Goal: Task Accomplishment & Management: Complete application form

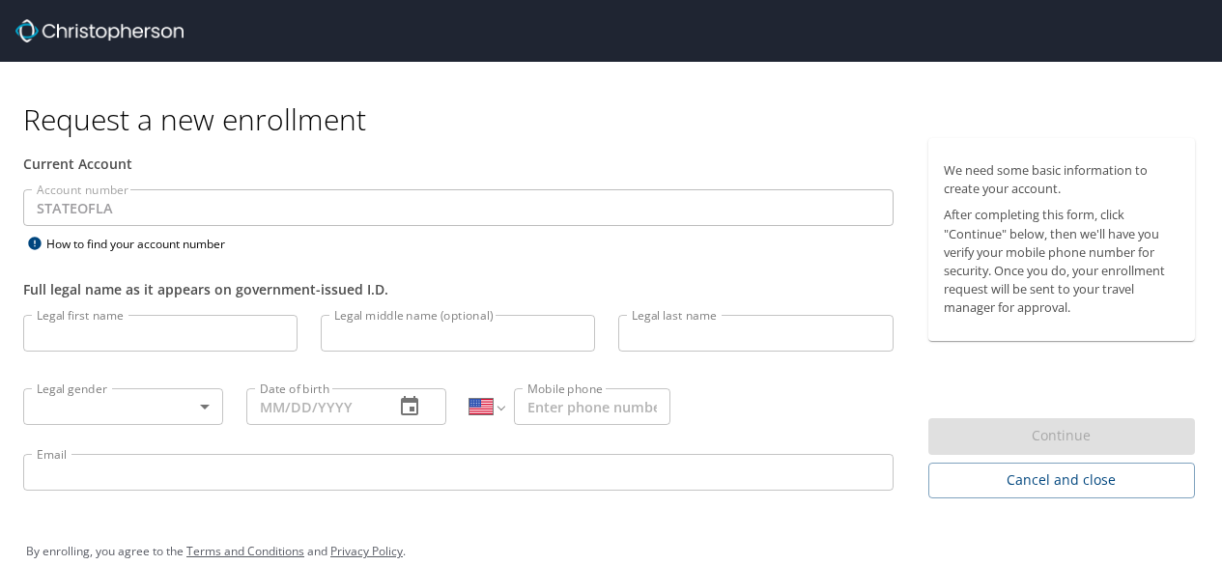
select select "US"
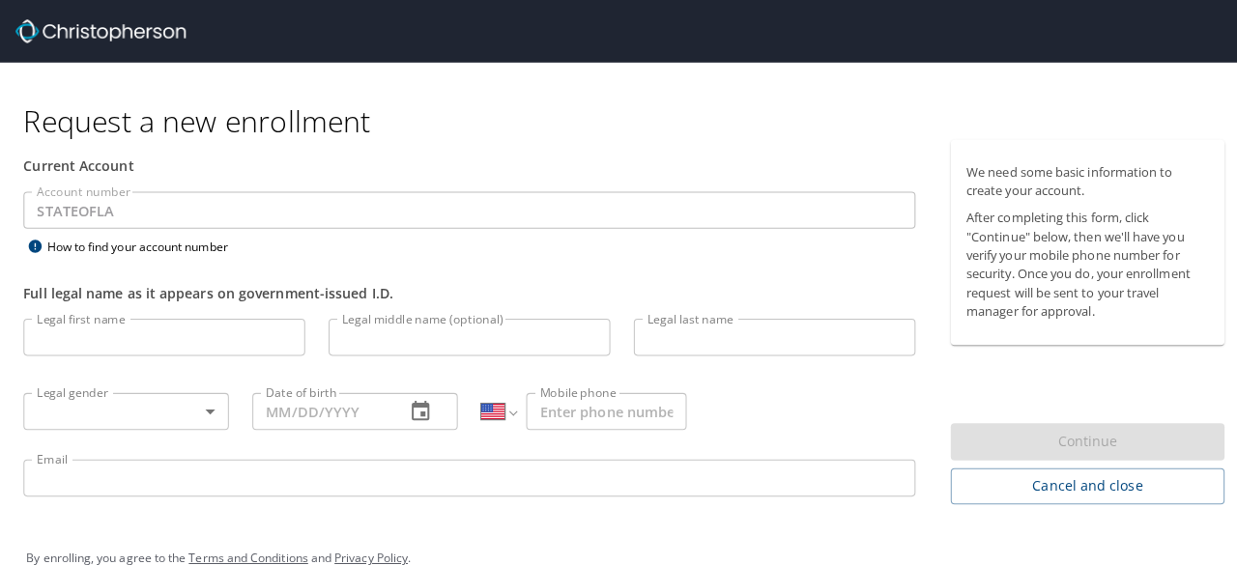
scroll to position [29, 0]
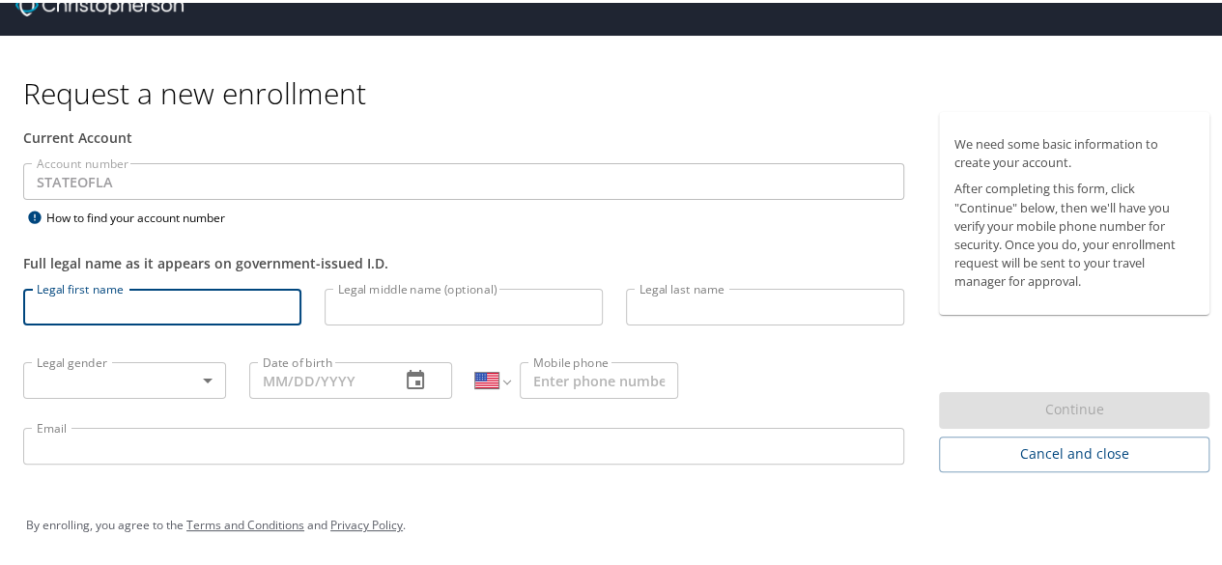
click at [215, 299] on input "Legal first name" at bounding box center [162, 304] width 278 height 37
type input "Christopher"
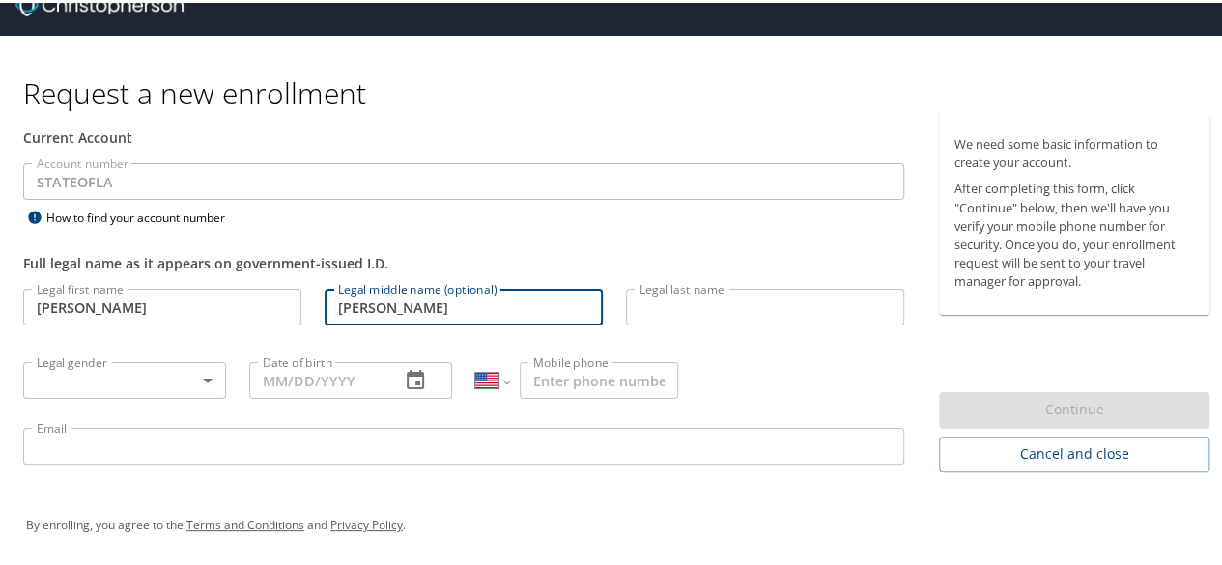
type input "Adam"
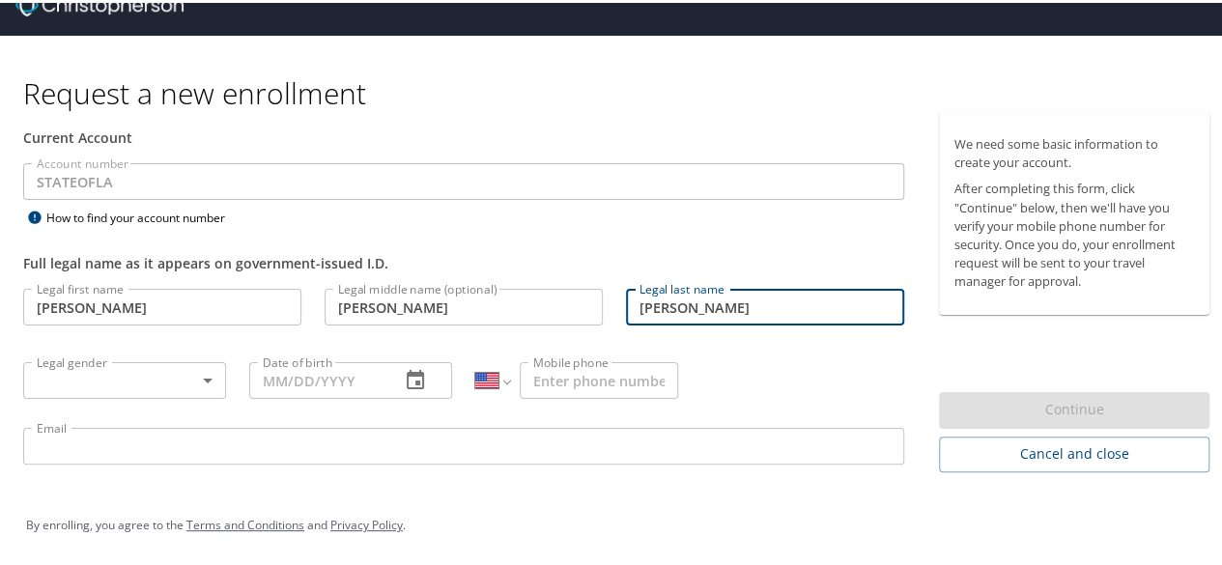
type input "Byrd"
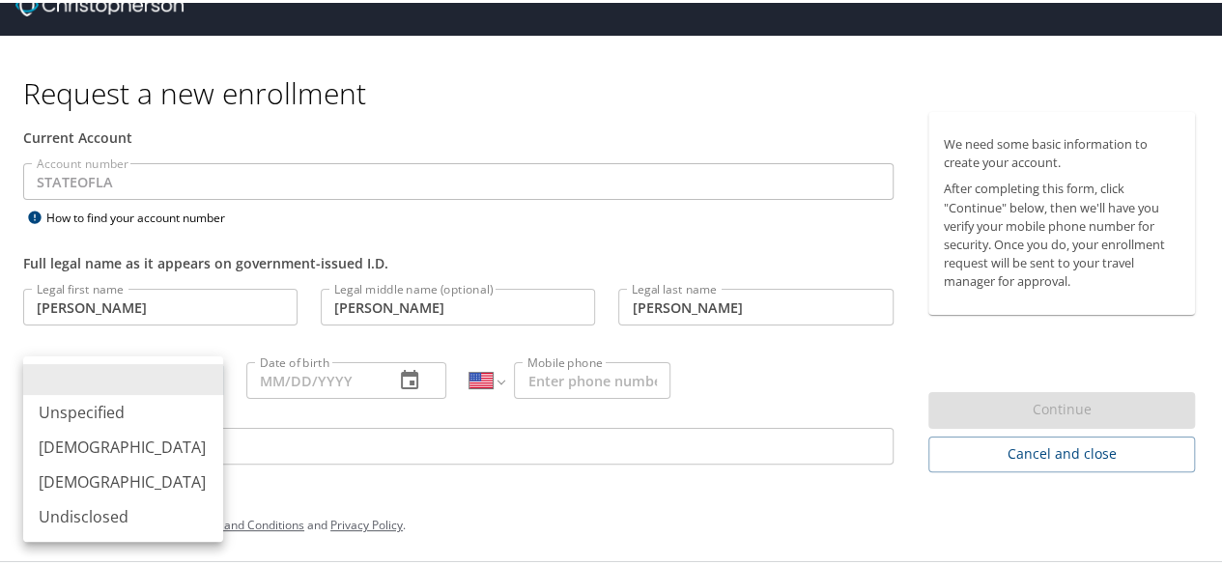
click at [202, 377] on body "Request a new enrollment Current Account Account number STATEOFLA Account numbe…" at bounding box center [618, 253] width 1237 height 565
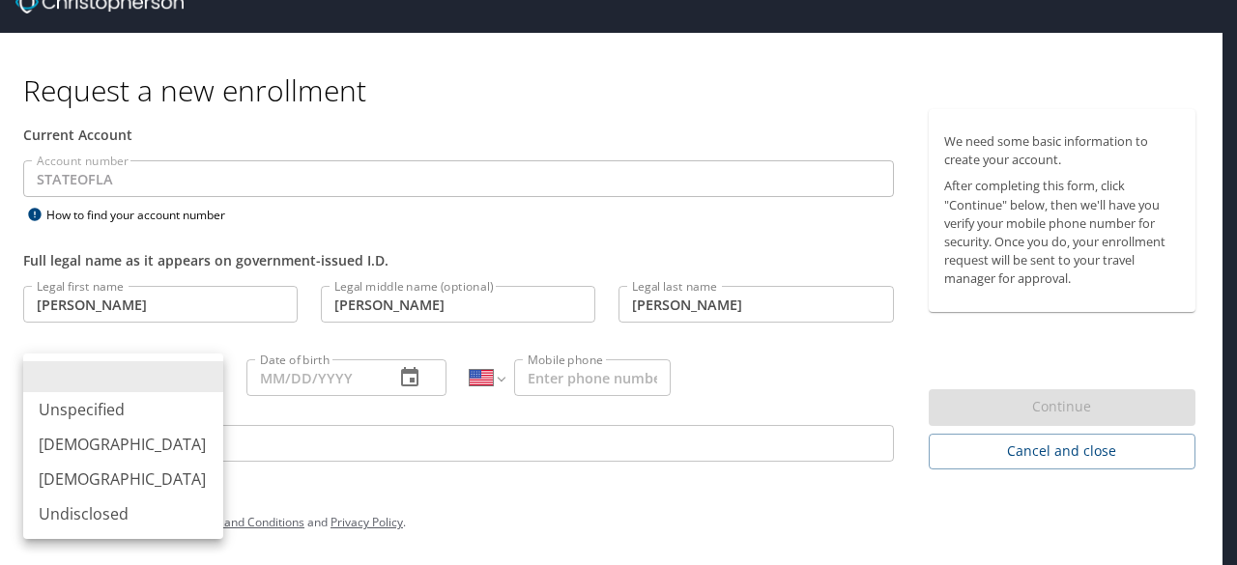
click at [144, 455] on li "Male" at bounding box center [123, 444] width 200 height 35
type input "Male"
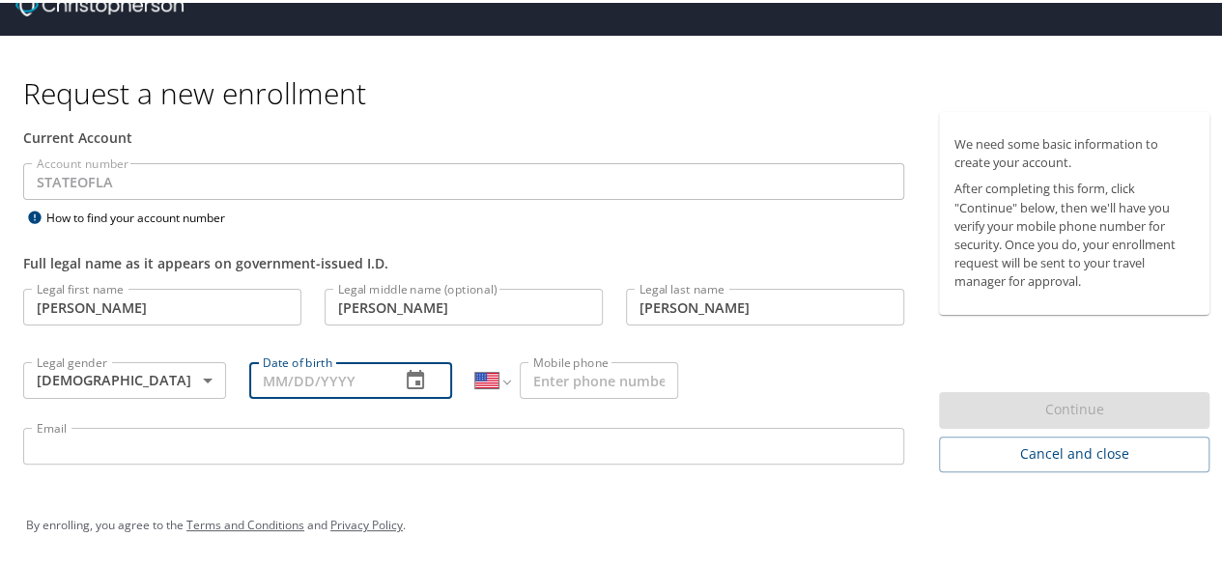
click at [347, 391] on input "Date of birth" at bounding box center [316, 377] width 135 height 37
type input "09/09/1982"
click at [537, 387] on input "Mobile phone" at bounding box center [599, 377] width 158 height 37
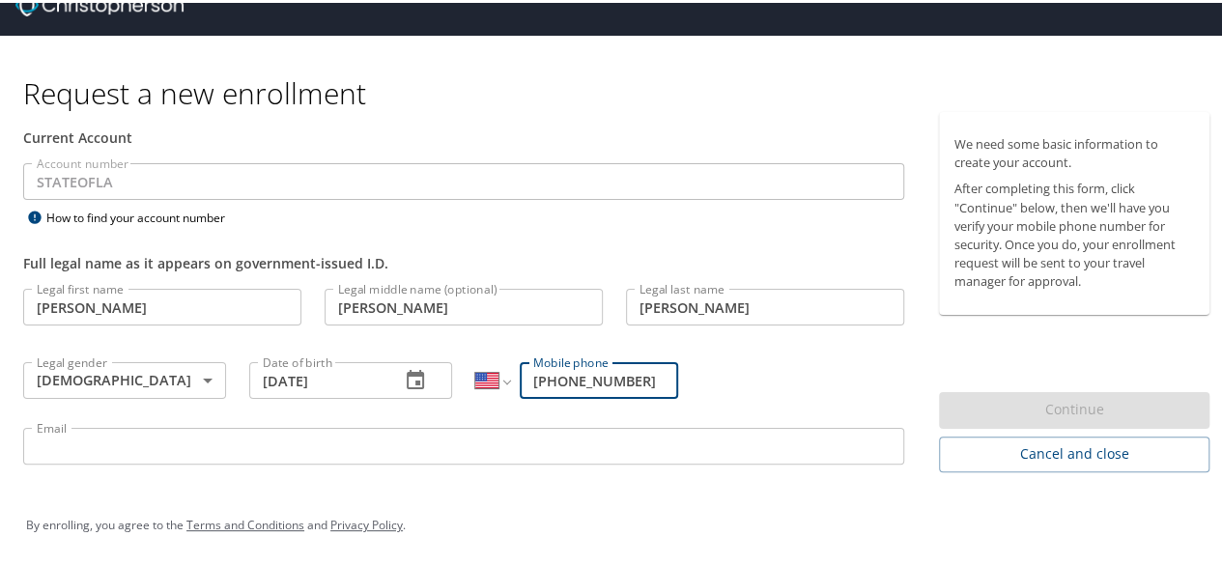
type input "(318) 918-9041"
click at [129, 442] on input "Email" at bounding box center [463, 443] width 881 height 37
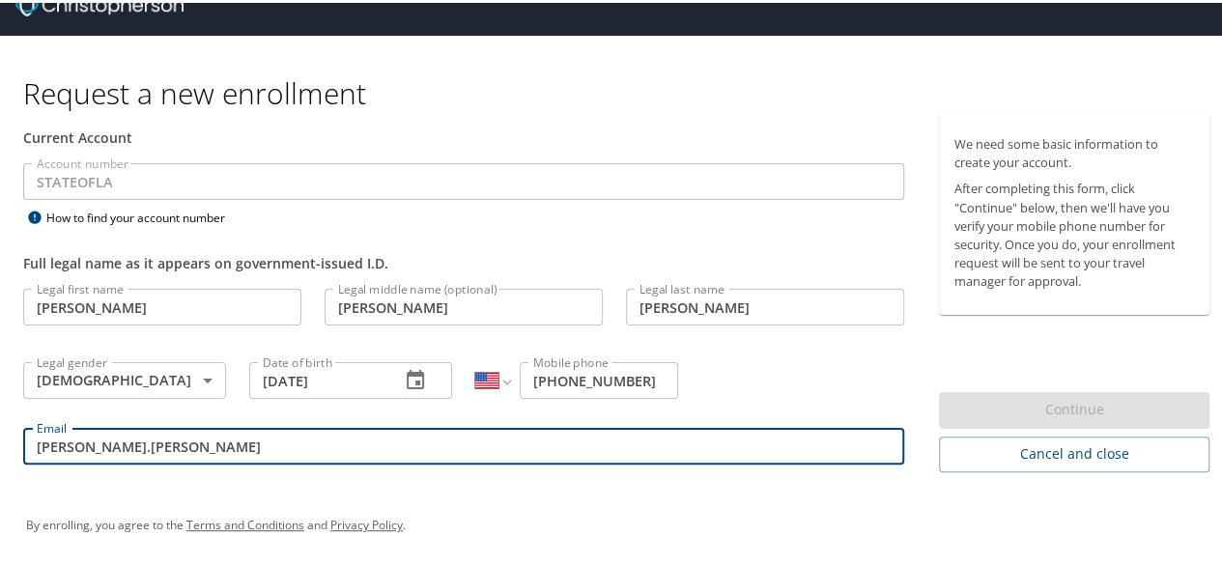
type input "chris.byrd@la.gov"
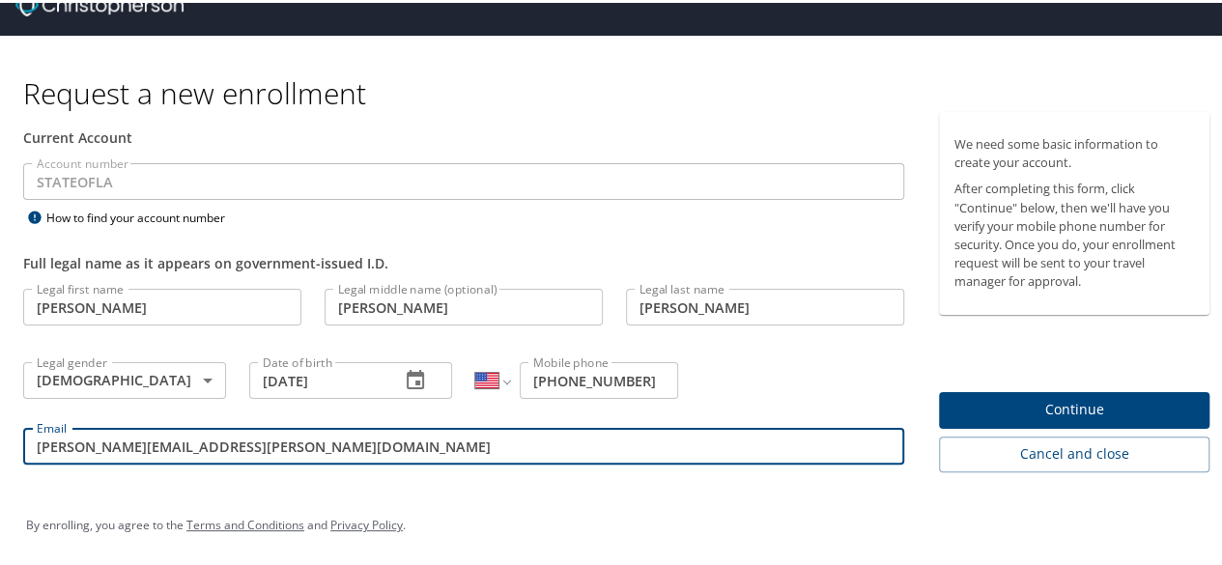
click at [1015, 416] on span "Continue" at bounding box center [1075, 407] width 240 height 24
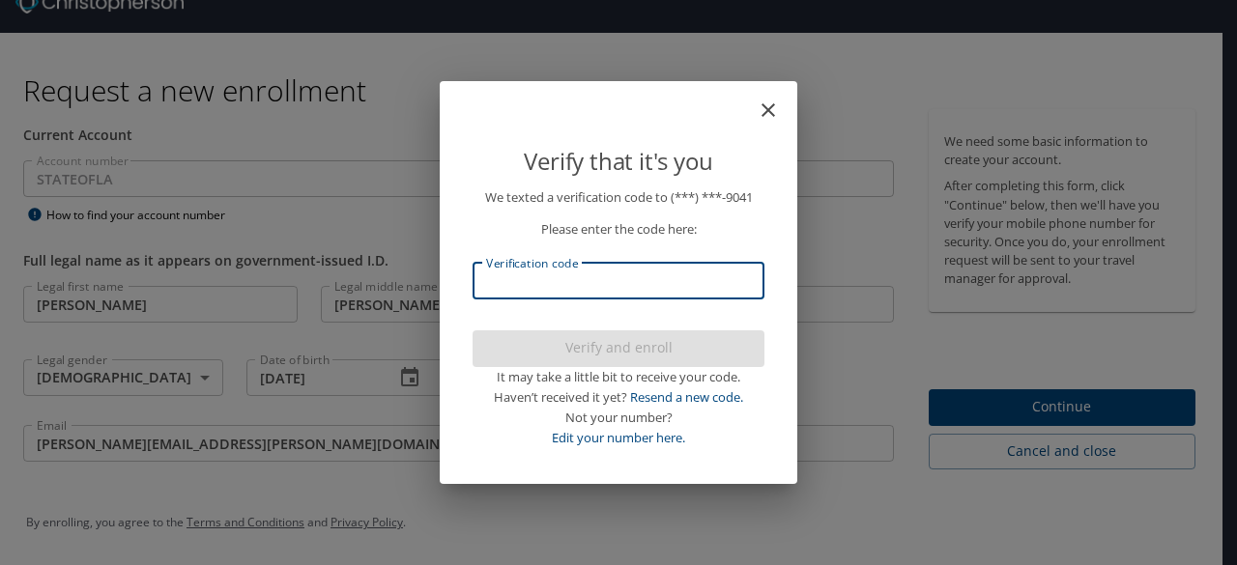
click at [568, 271] on input "Verification code" at bounding box center [618, 281] width 292 height 37
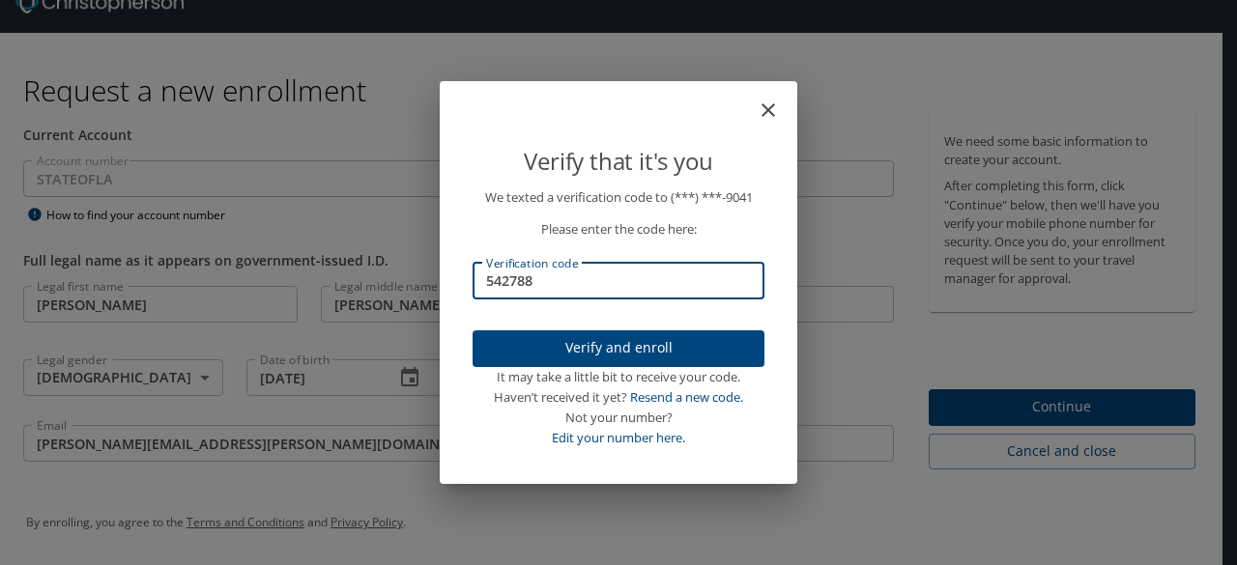
type input "542788"
click at [599, 331] on button "Verify and enroll" at bounding box center [618, 349] width 292 height 38
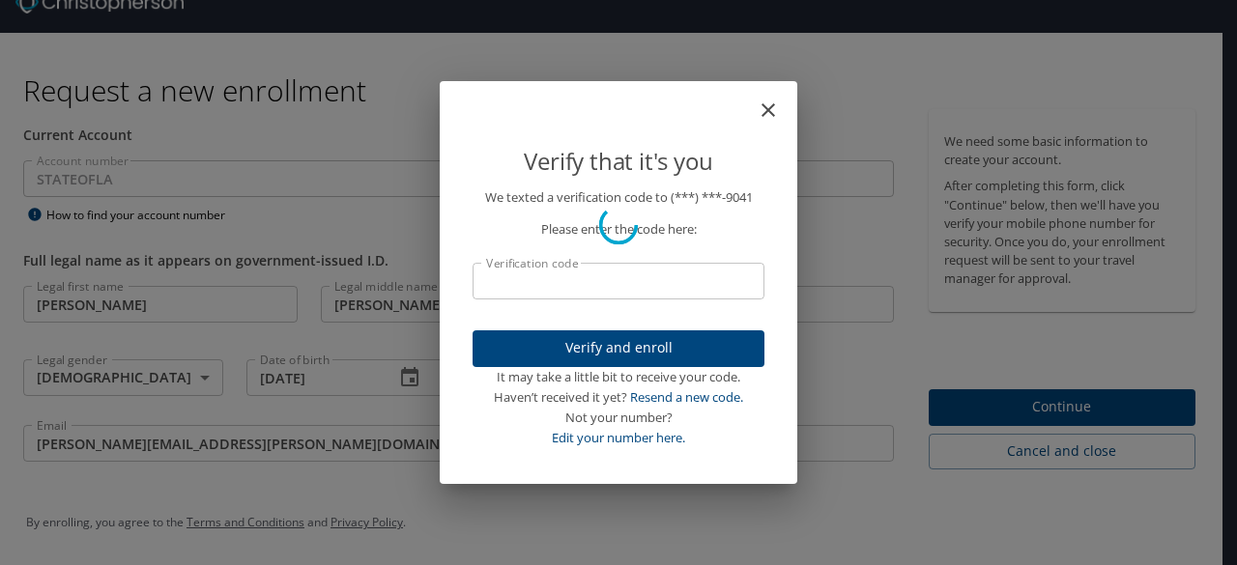
click at [1067, 361] on div "Verify that it's you We texted a verification code to (***) ***- 9041 Please en…" at bounding box center [618, 282] width 1237 height 565
click at [1061, 406] on div "Verify that it's you We texted a verification code to (***) ***- 9041 Please en…" at bounding box center [618, 282] width 1237 height 565
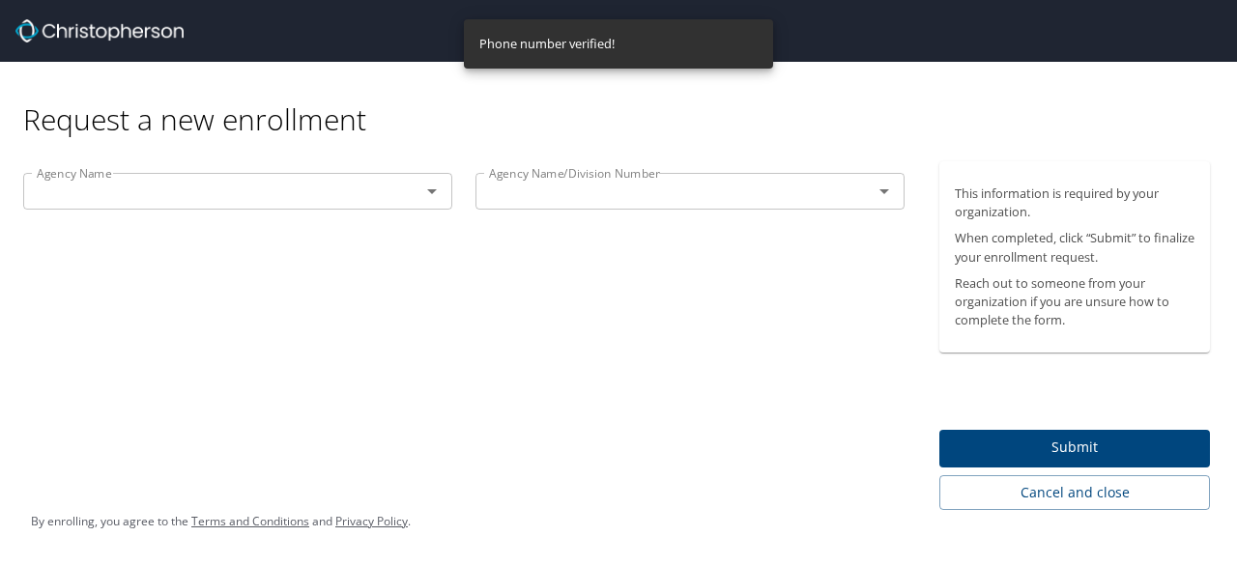
scroll to position [0, 0]
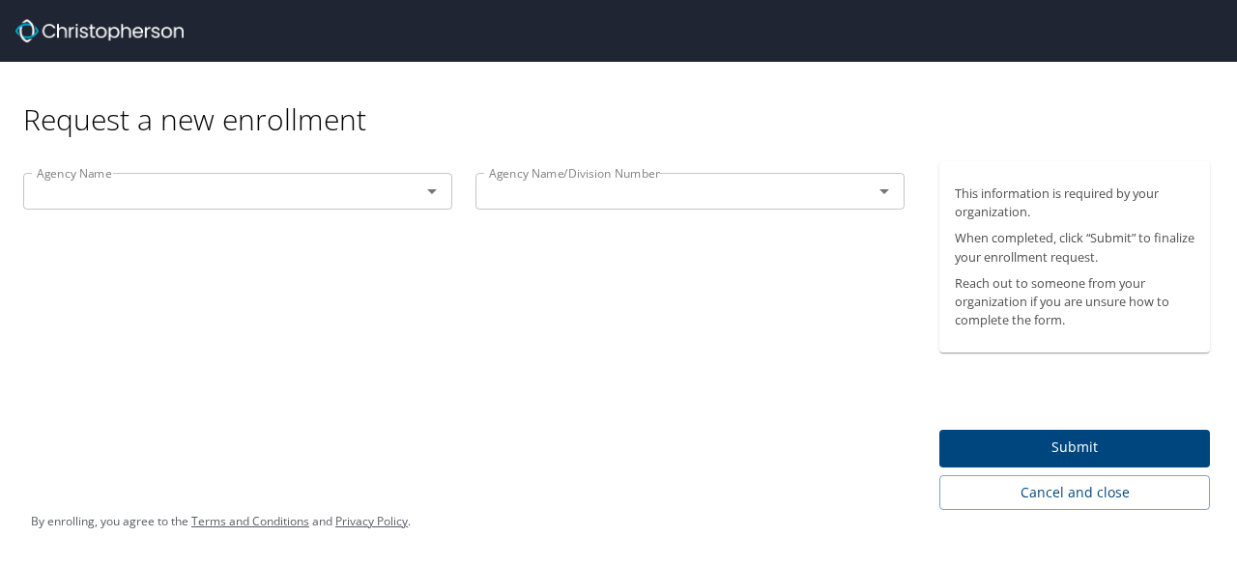
click at [445, 192] on div "Agency Name" at bounding box center [237, 191] width 429 height 37
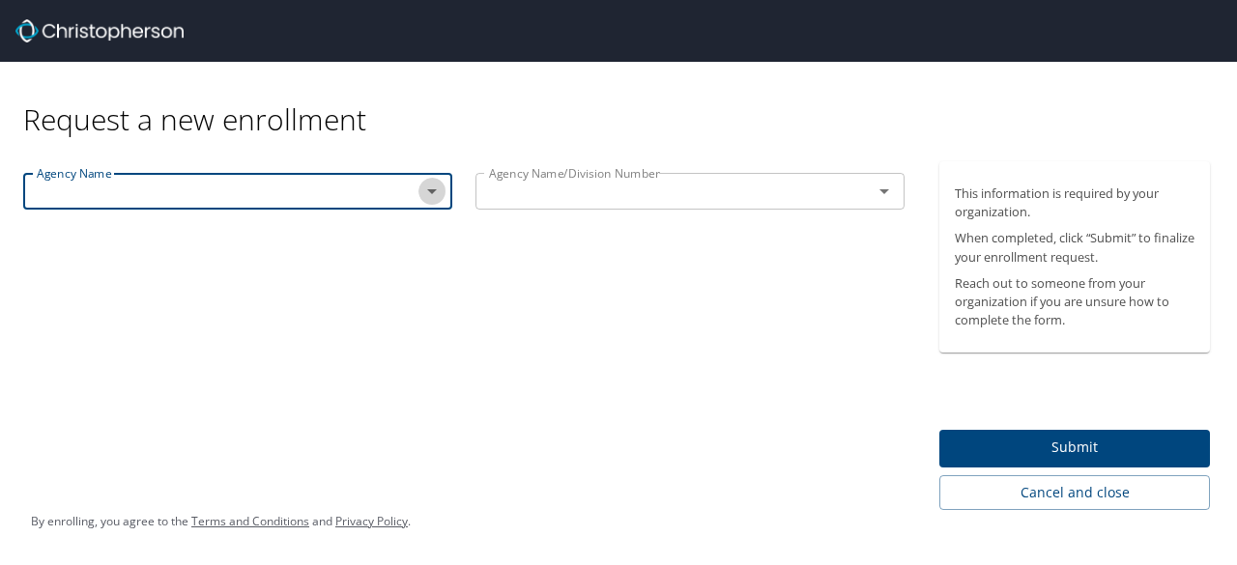
click at [435, 194] on icon "Open" at bounding box center [431, 191] width 23 height 23
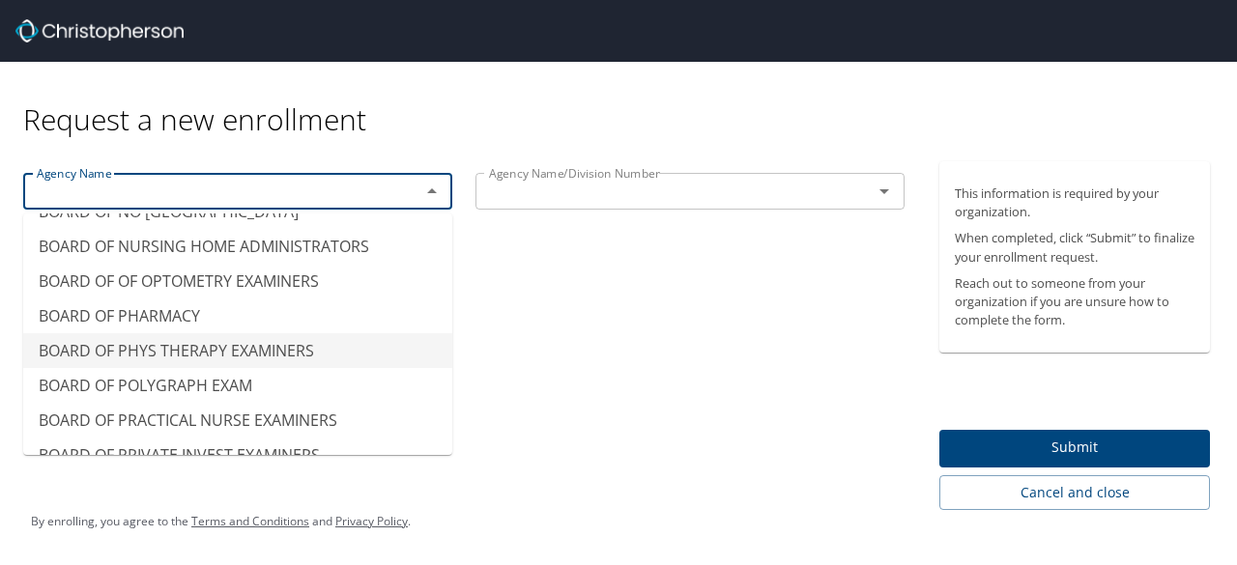
scroll to position [1159, 0]
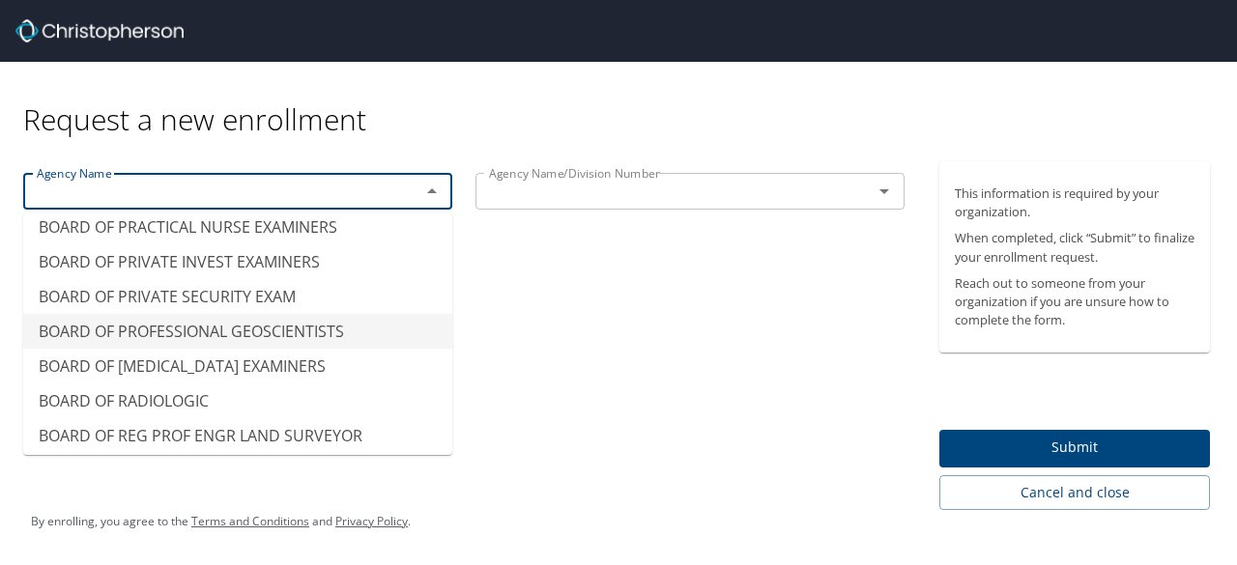
click at [609, 298] on div "Agency Name Agency Name Agency Name/Division Number Agency Name/Division Number" at bounding box center [464, 335] width 928 height 349
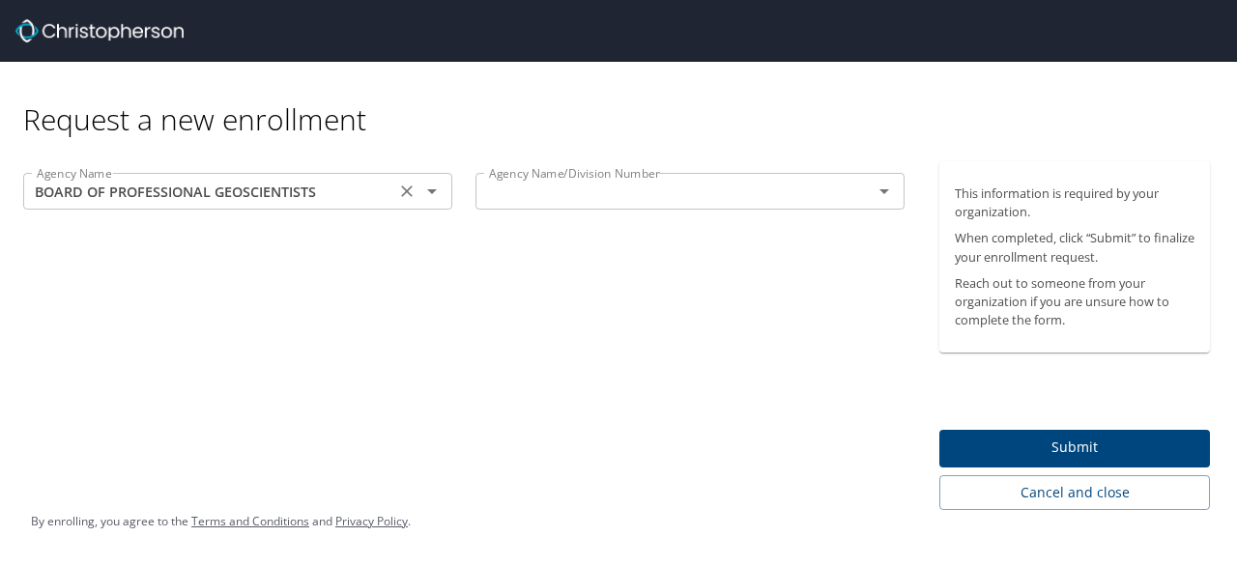
click at [431, 194] on icon "Open" at bounding box center [431, 191] width 23 height 23
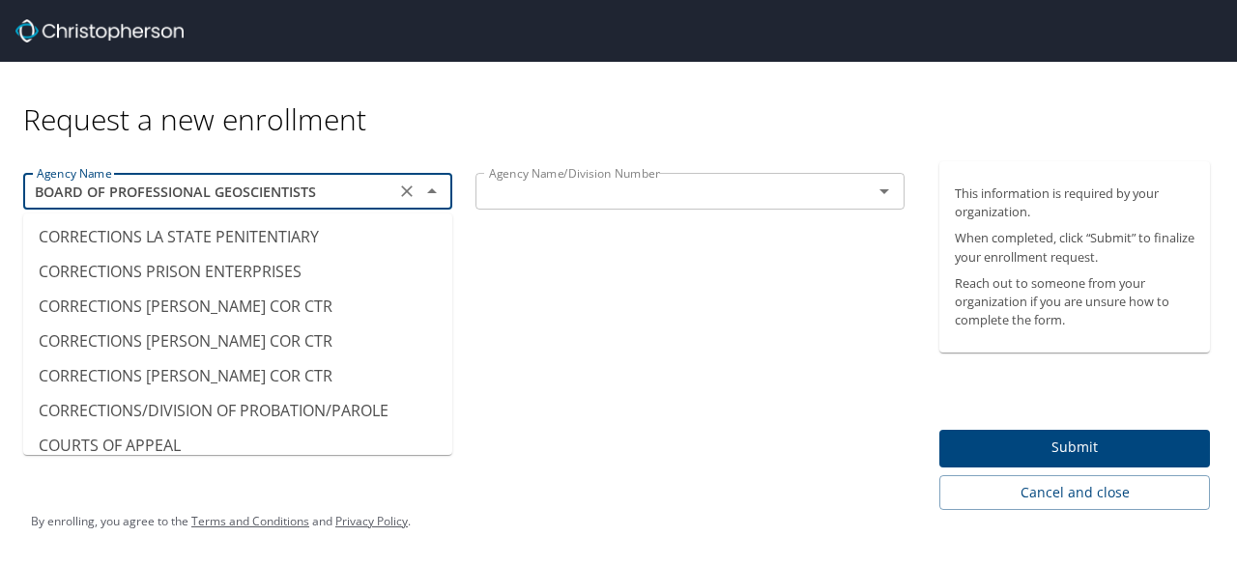
scroll to position [2313, 0]
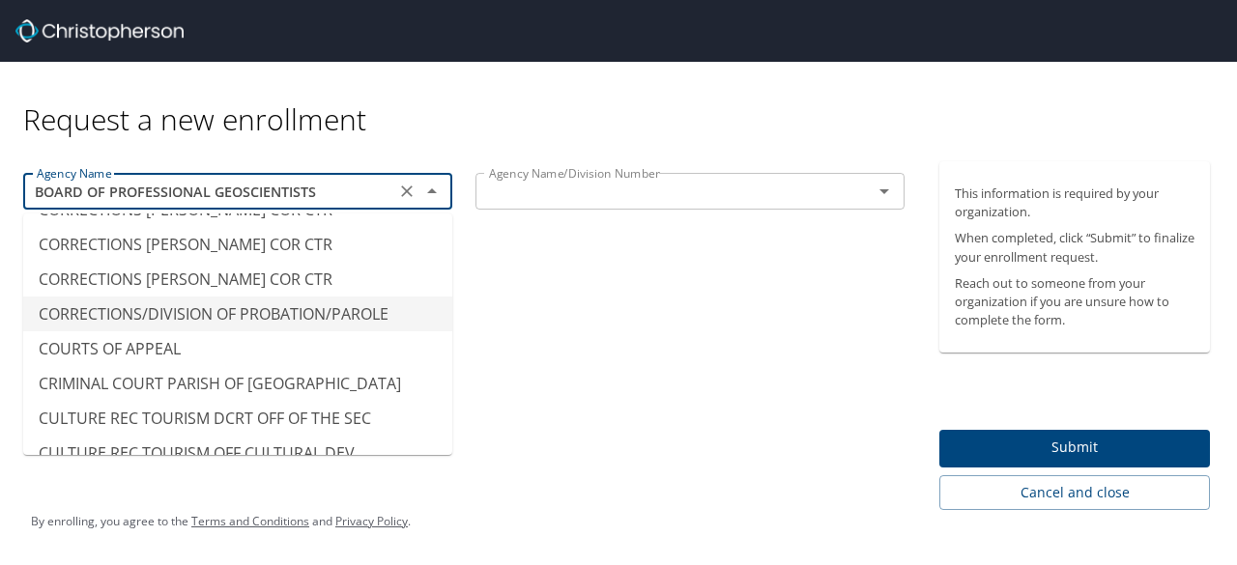
click at [302, 300] on li "CORRECTIONS/DIVISION OF PROBATION/PAROLE" at bounding box center [237, 314] width 429 height 35
type input "CORRECTIONS/DIVISION OF PROBATION/PAROLE"
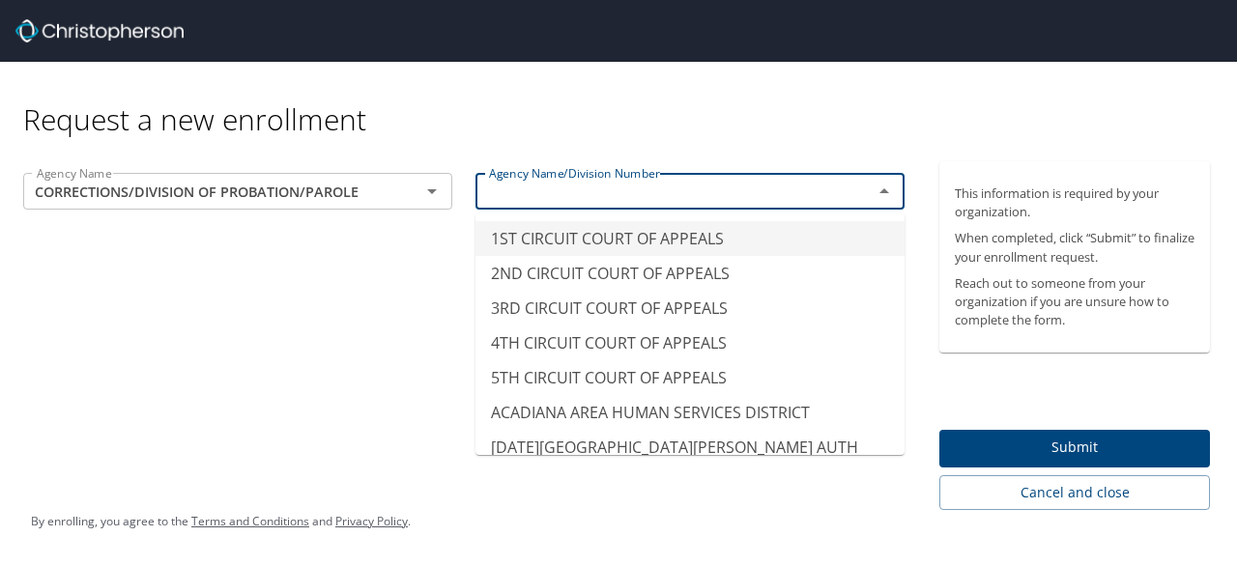
click at [749, 192] on input "text" at bounding box center [661, 191] width 360 height 25
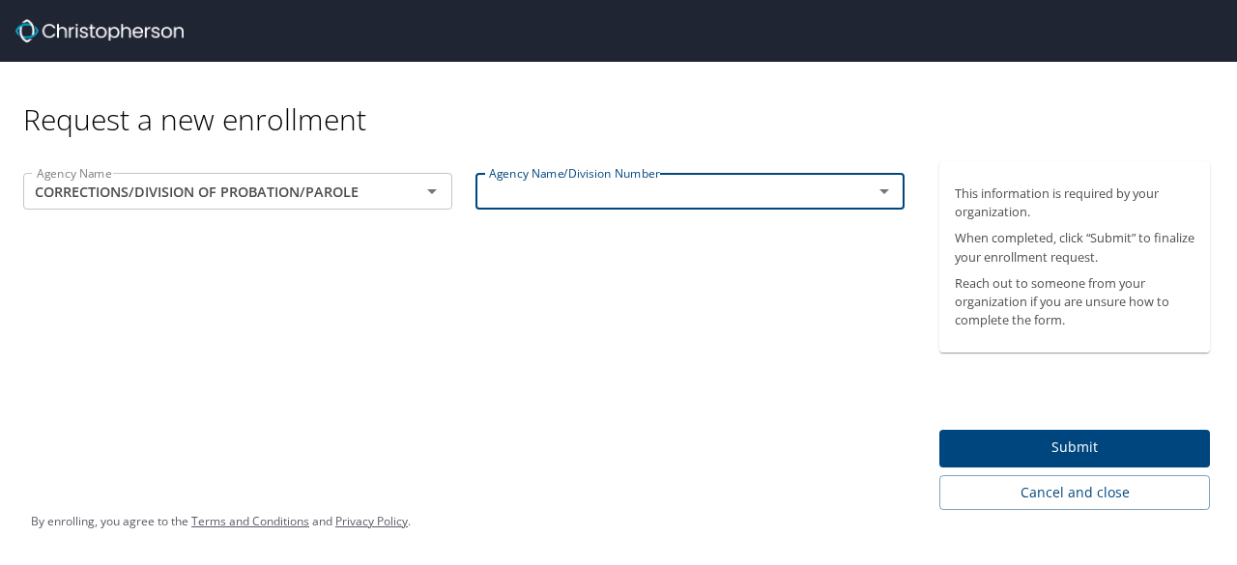
click at [692, 186] on input "text" at bounding box center [661, 191] width 360 height 25
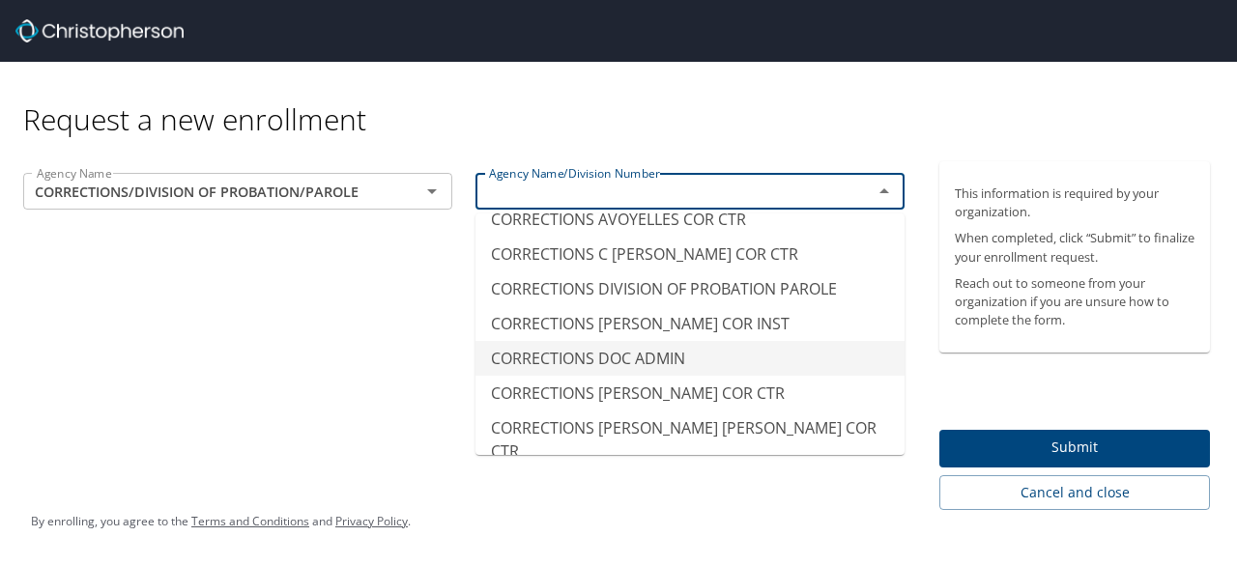
scroll to position [1836, 0]
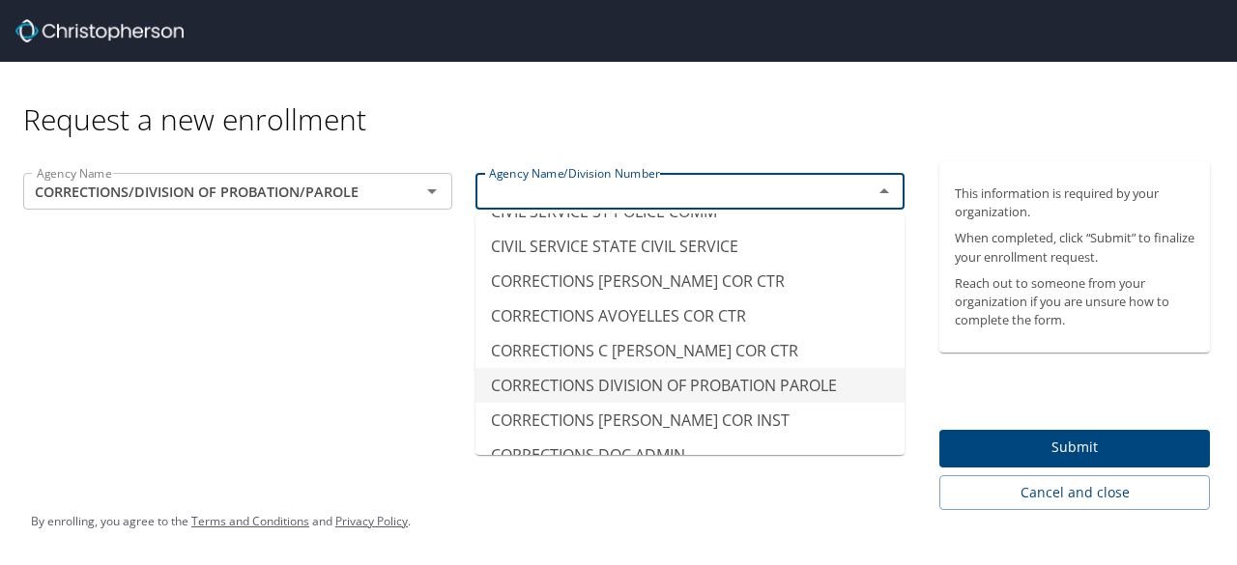
click at [723, 378] on li "CORRECTIONS DIVISION OF PROBATION PAROLE" at bounding box center [689, 385] width 429 height 35
type input "CORRECTIONS DIVISION OF PROBATION PAROLE"
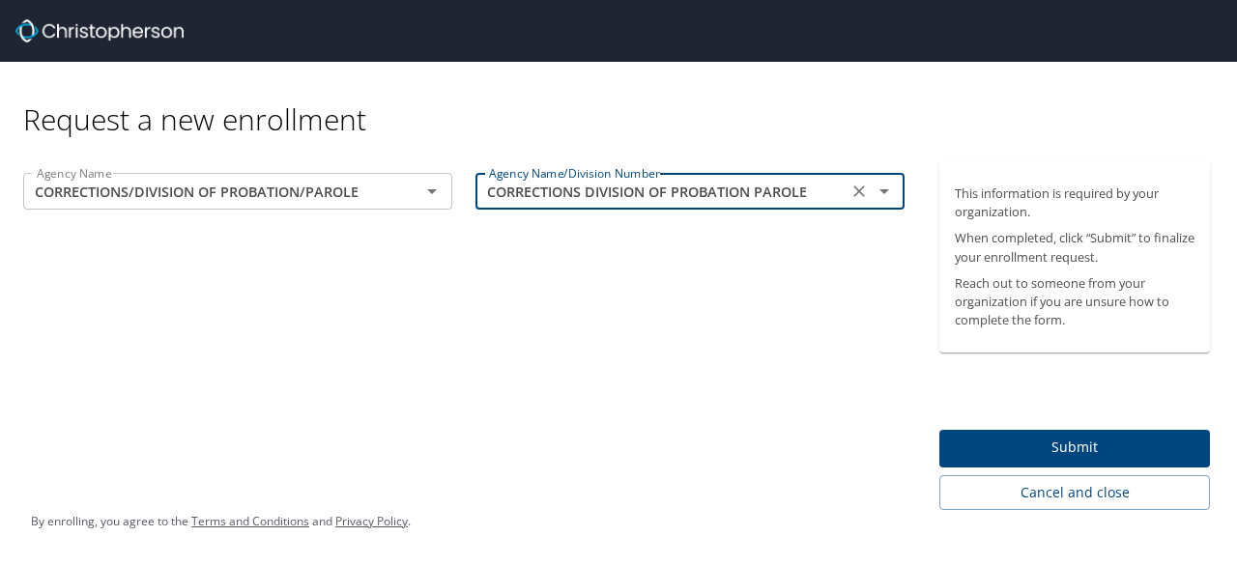
click at [1038, 440] on span "Submit" at bounding box center [1075, 448] width 240 height 24
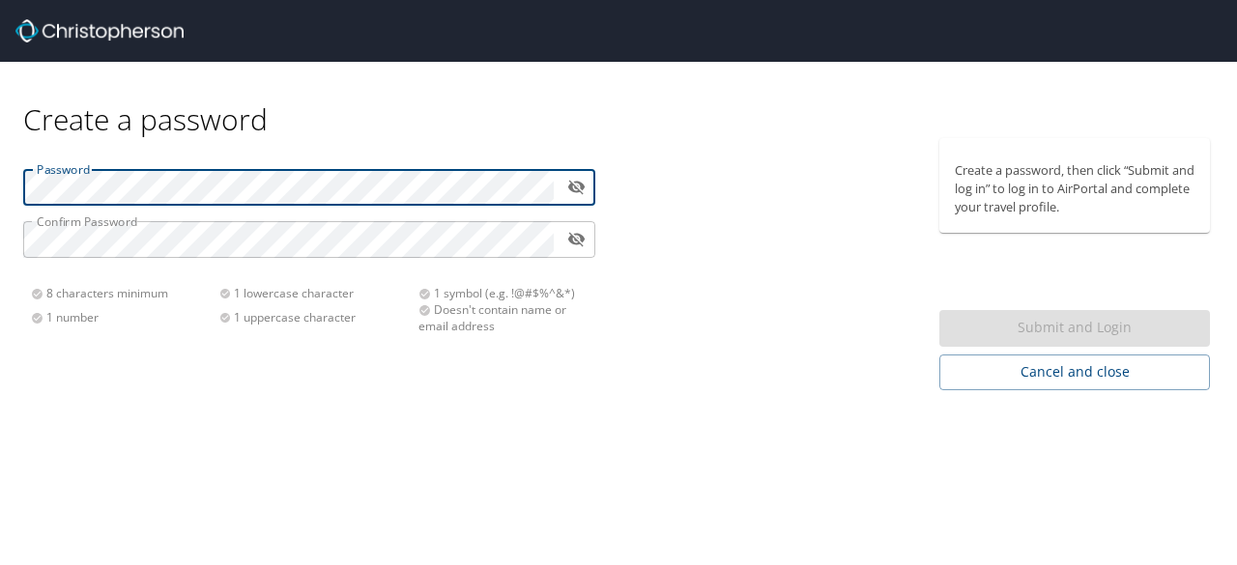
click at [576, 197] on button "toggle password visibility" at bounding box center [576, 187] width 30 height 30
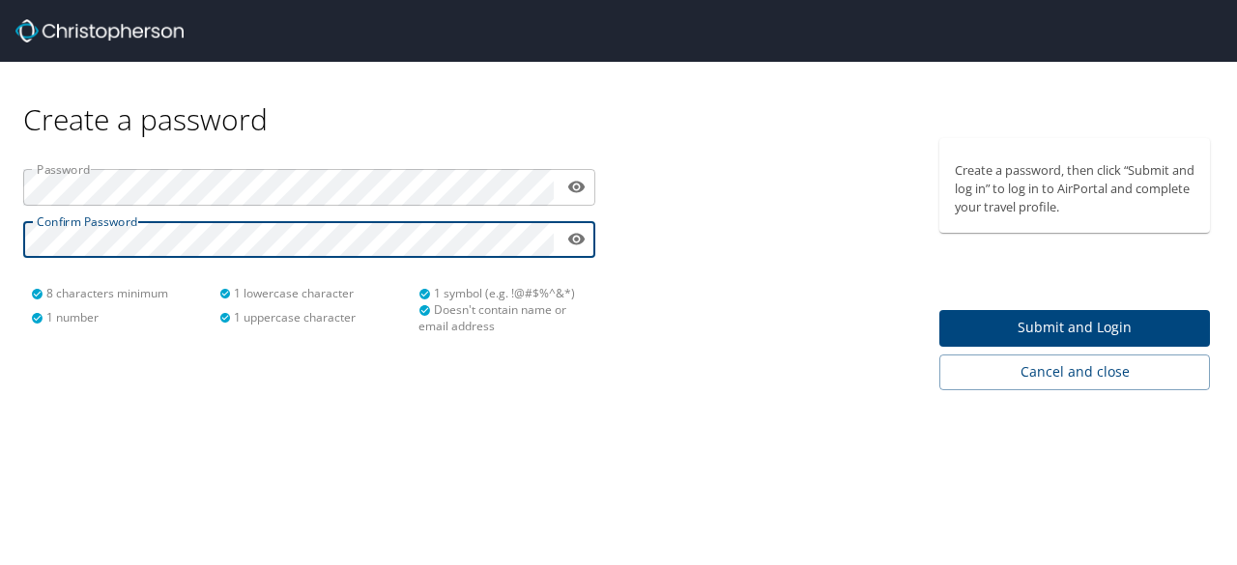
click at [1149, 320] on span "Submit and Login" at bounding box center [1075, 328] width 240 height 24
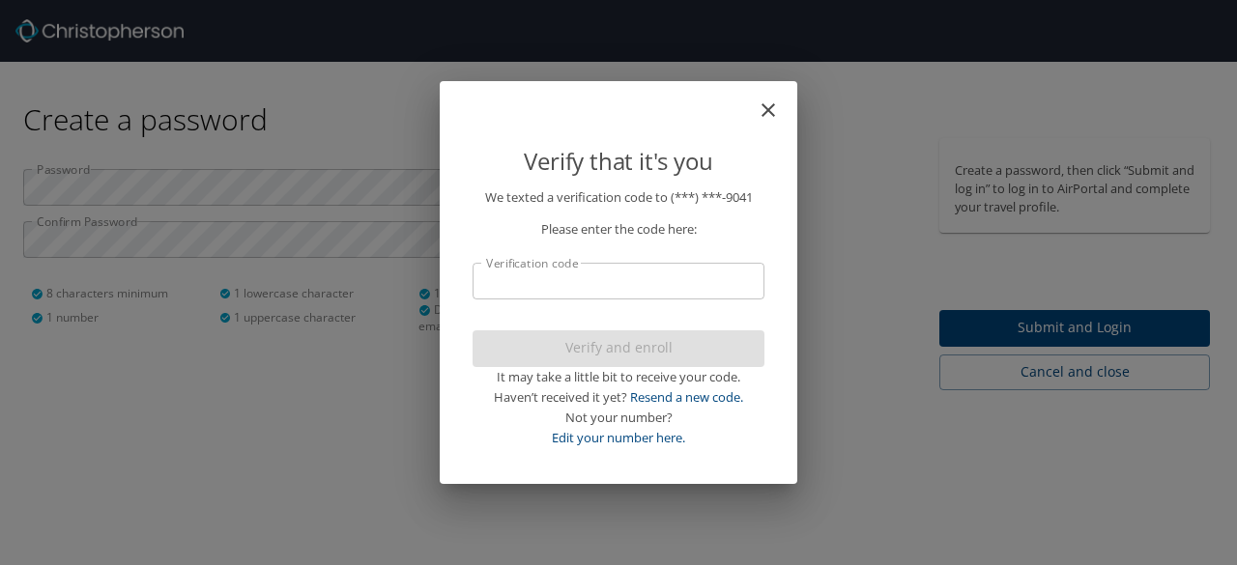
click at [665, 273] on input "Verification code" at bounding box center [618, 281] width 292 height 37
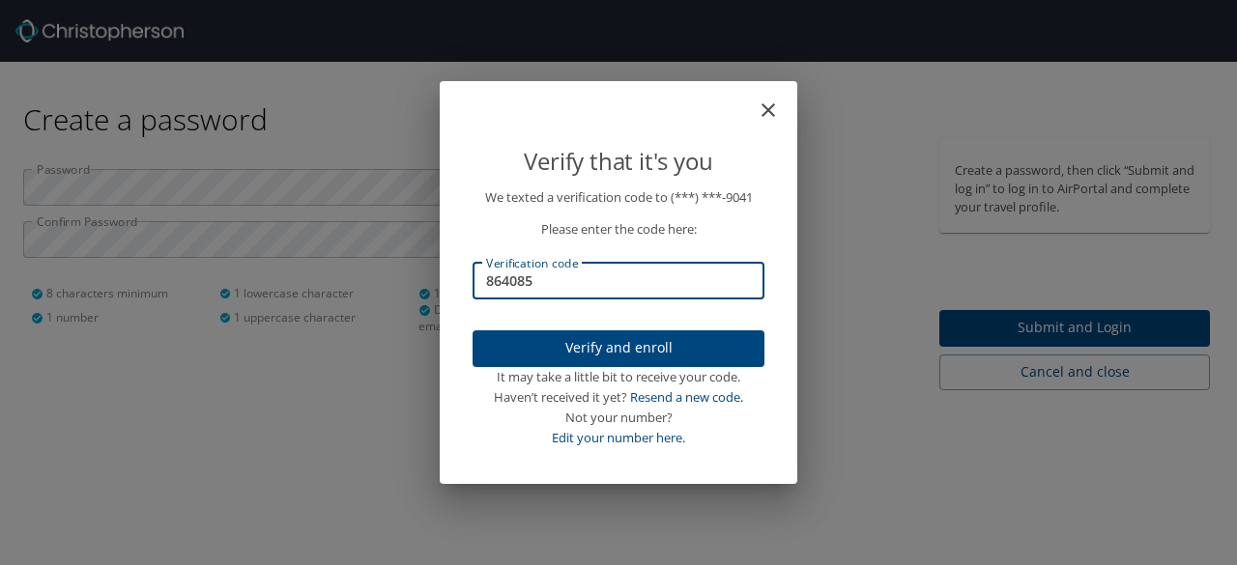
type input "864085"
click at [649, 357] on span "Verify and enroll" at bounding box center [618, 348] width 261 height 24
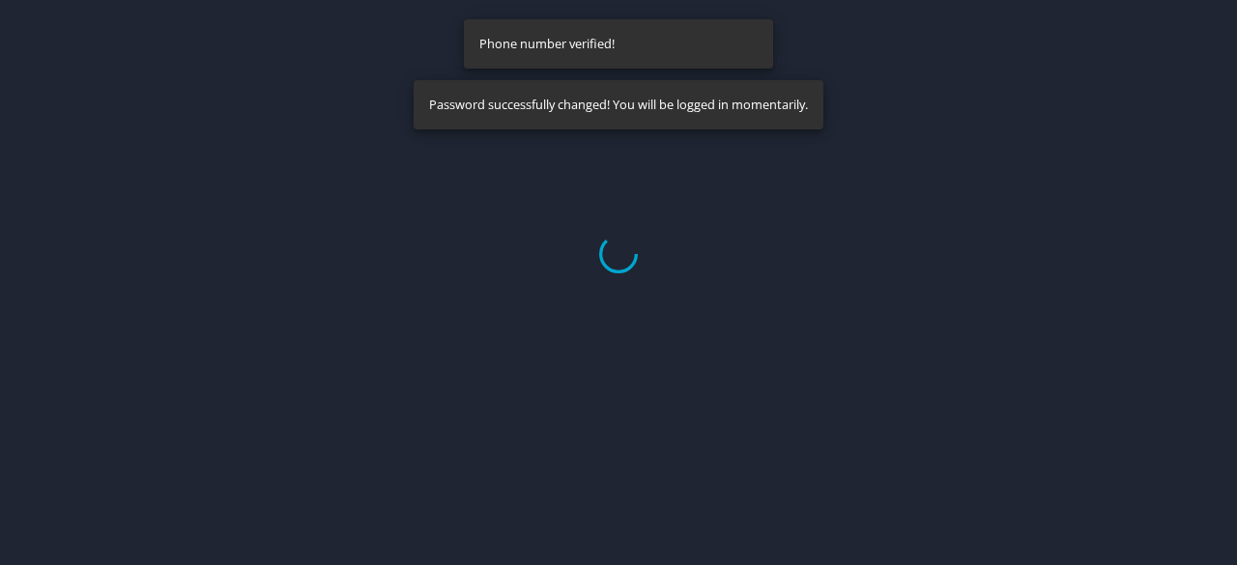
select select "US"
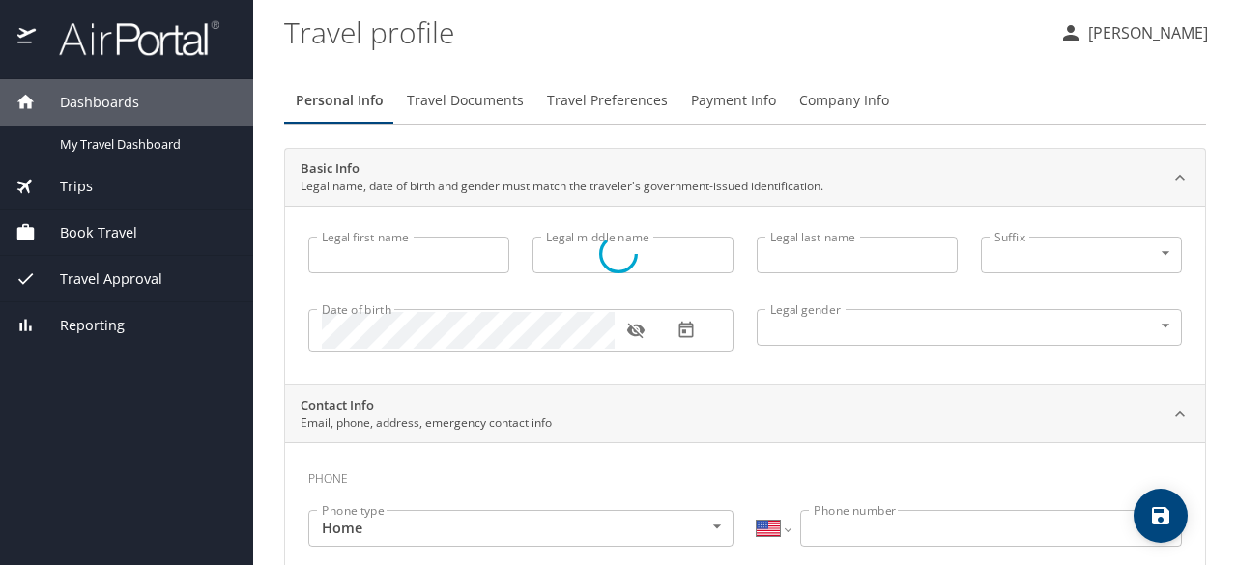
type input "Christopher"
type input "Adam"
type input "Byrd"
type input "Male"
select select "US"
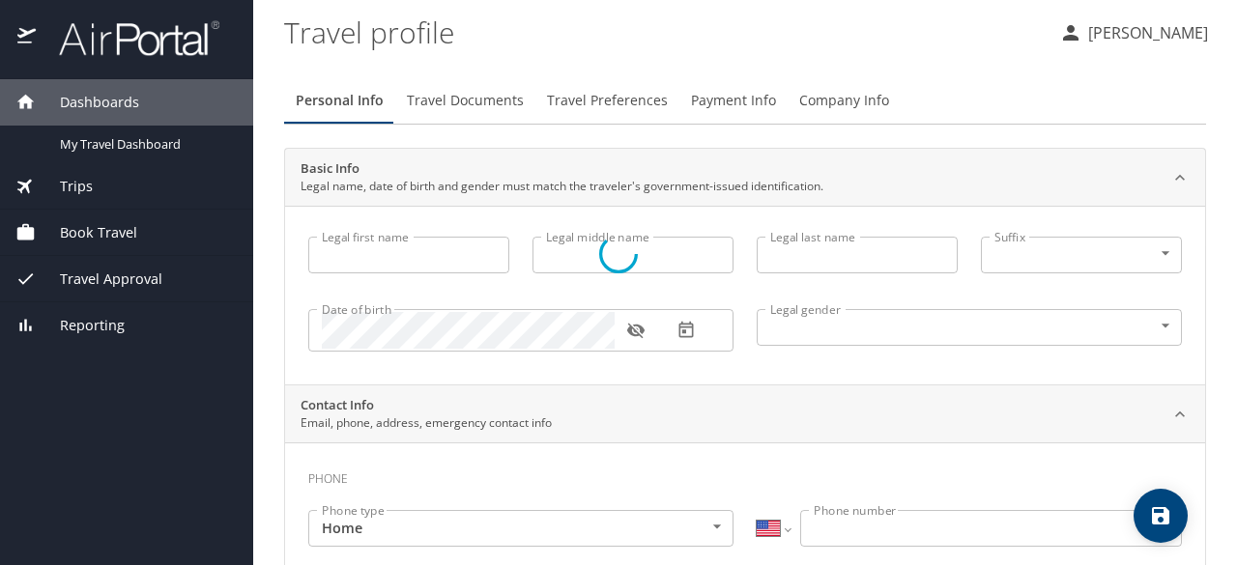
select select "US"
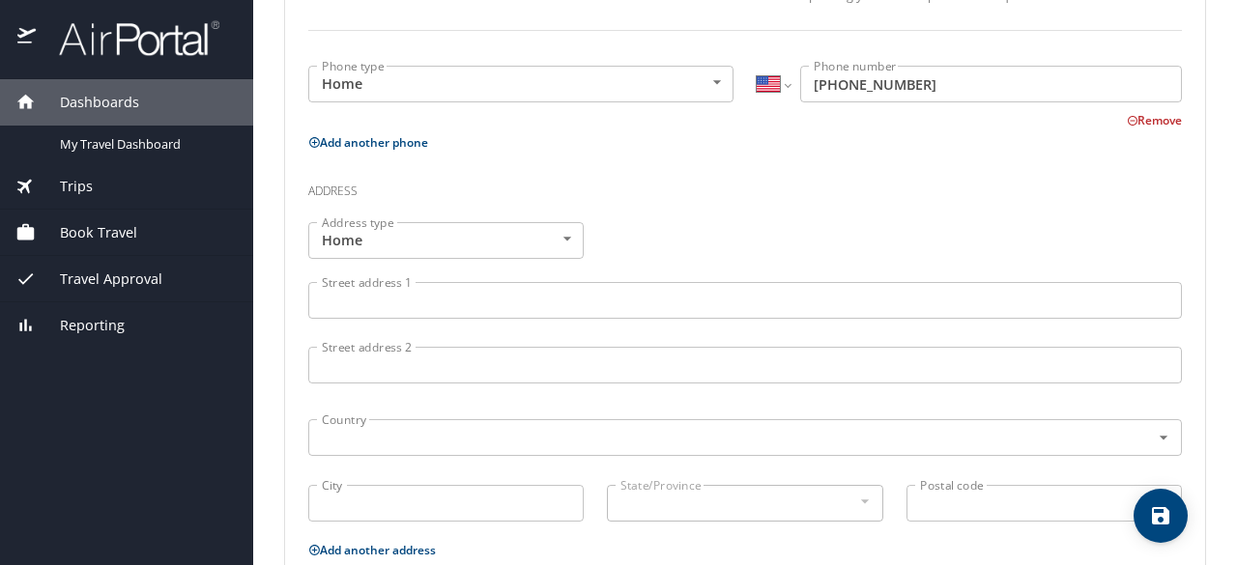
scroll to position [580, 0]
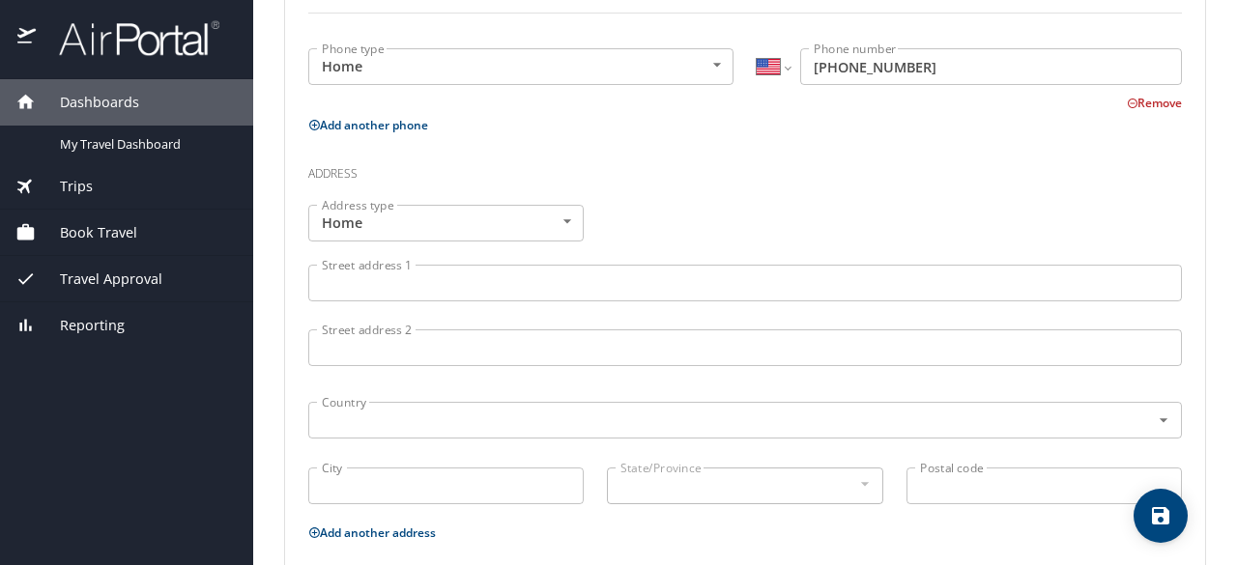
click at [552, 289] on input "Street address 1" at bounding box center [744, 283] width 873 height 37
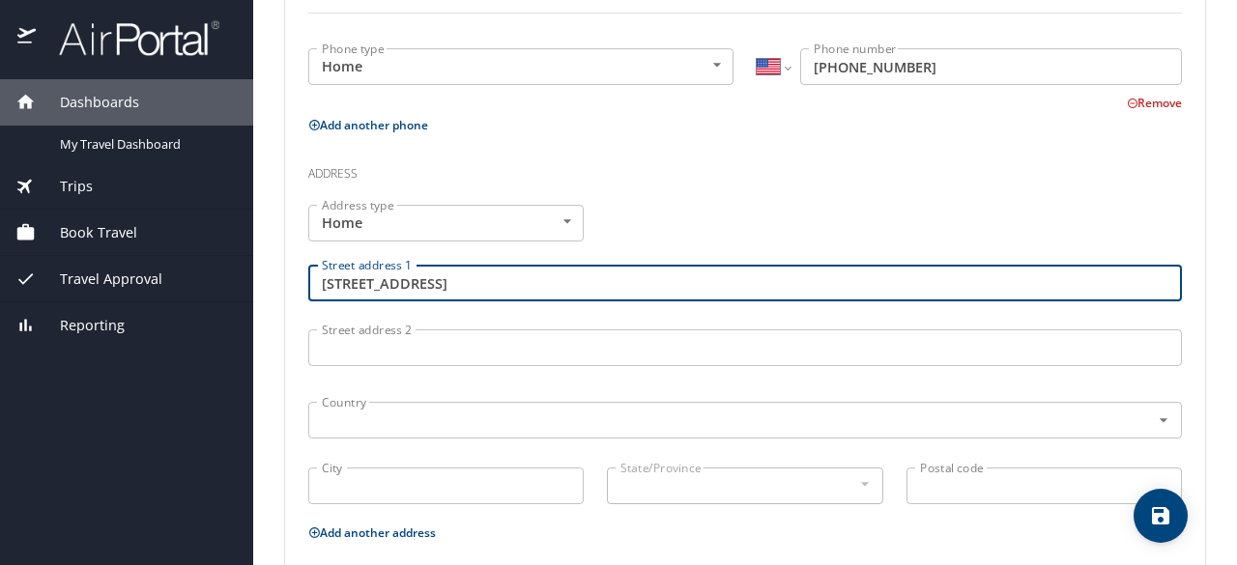
type input "[STREET_ADDRESS]"
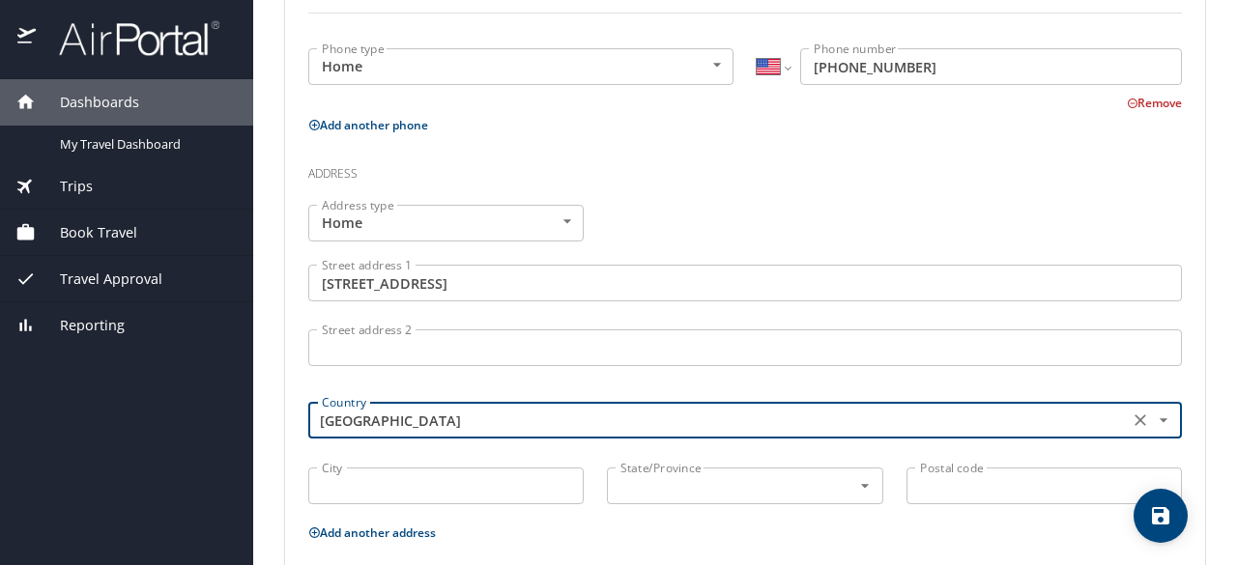
type input "[GEOGRAPHIC_DATA]"
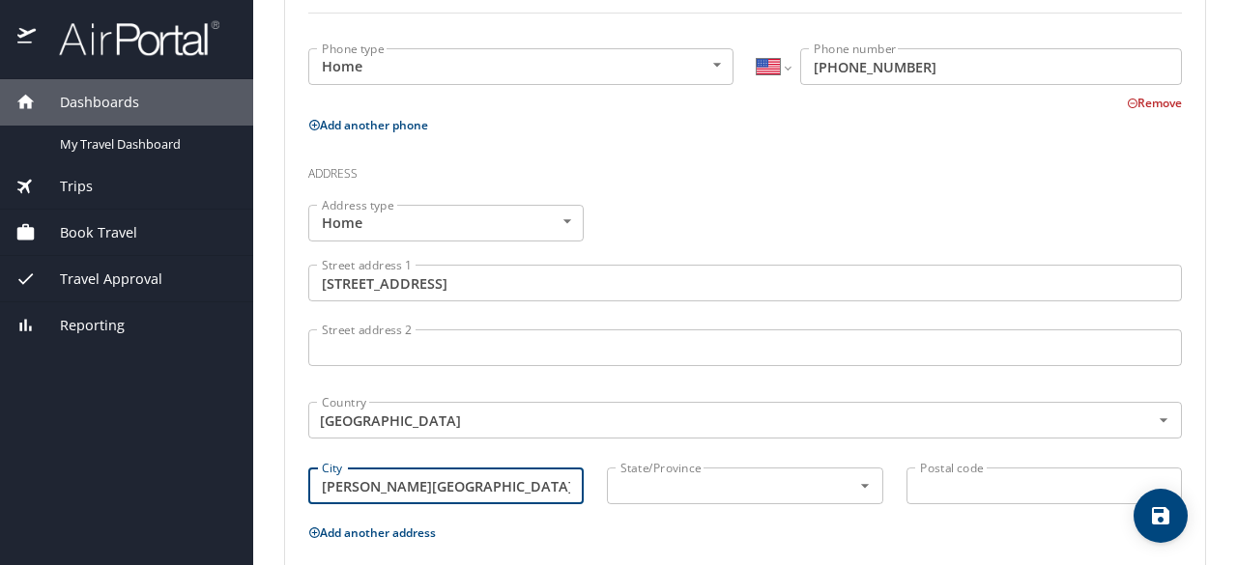
type input "[PERSON_NAME][GEOGRAPHIC_DATA]"
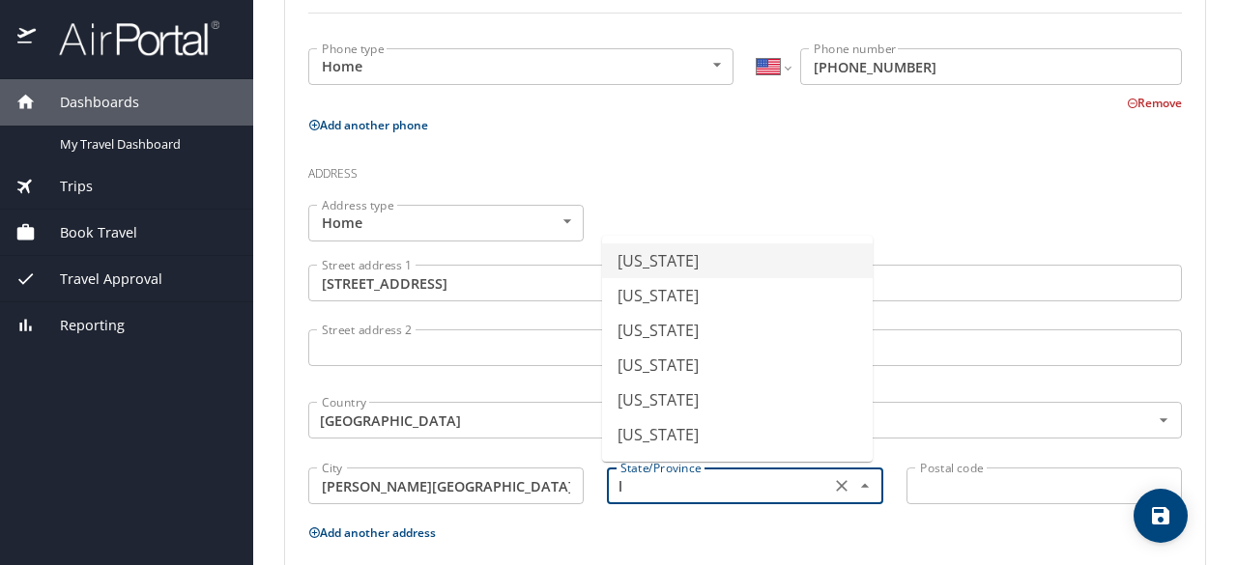
type input "[US_STATE]"
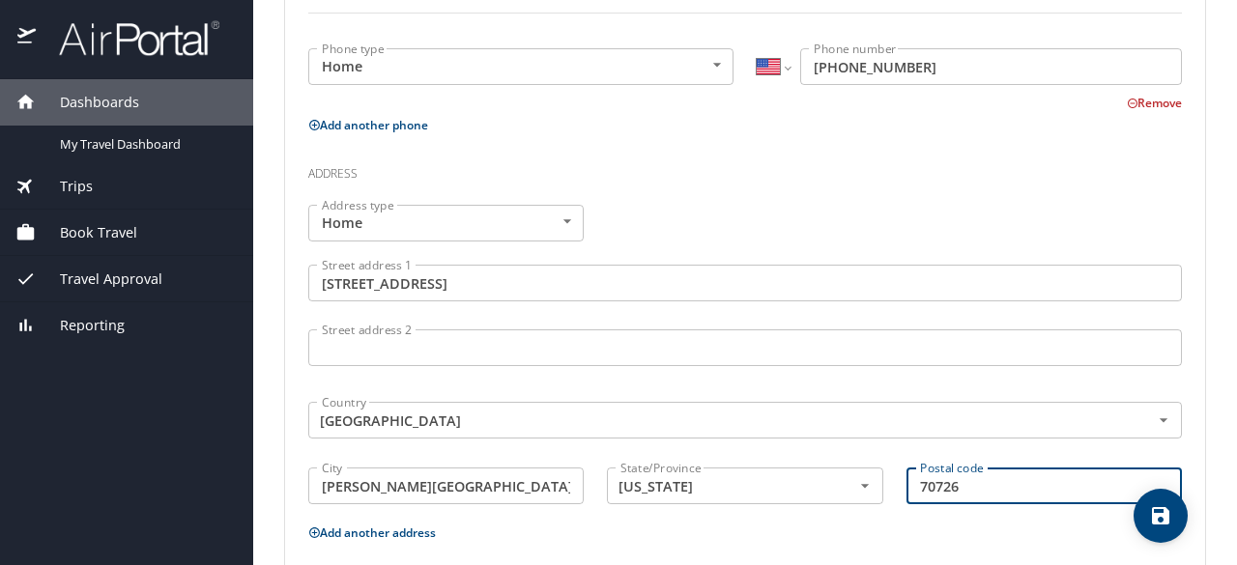
type input "70726"
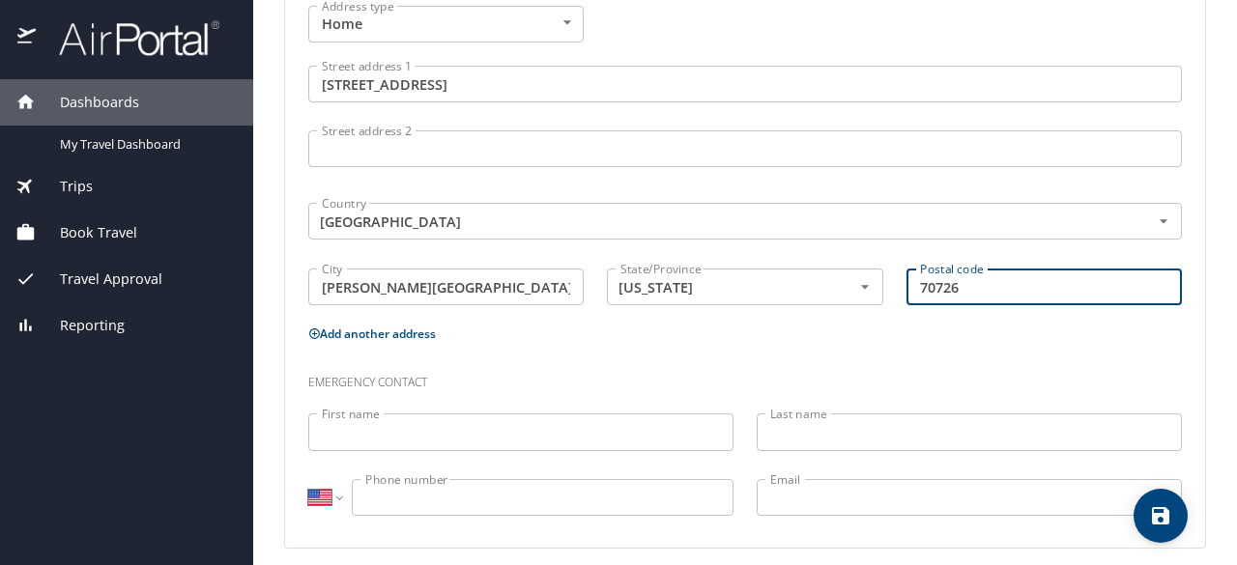
scroll to position [788, 0]
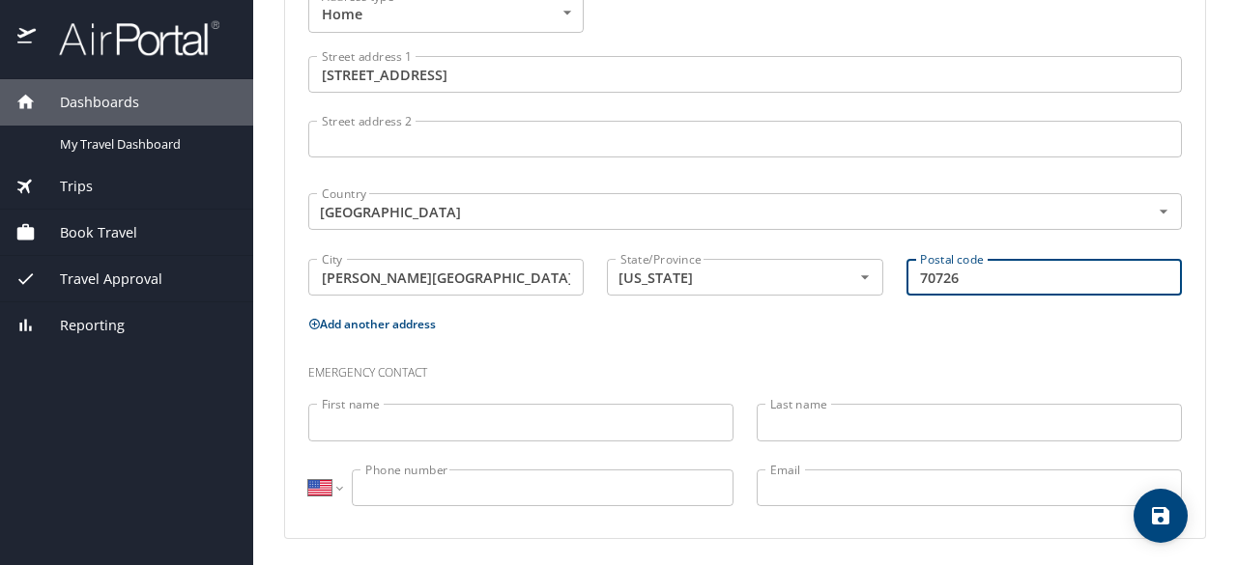
click at [409, 416] on input "First name" at bounding box center [520, 422] width 425 height 37
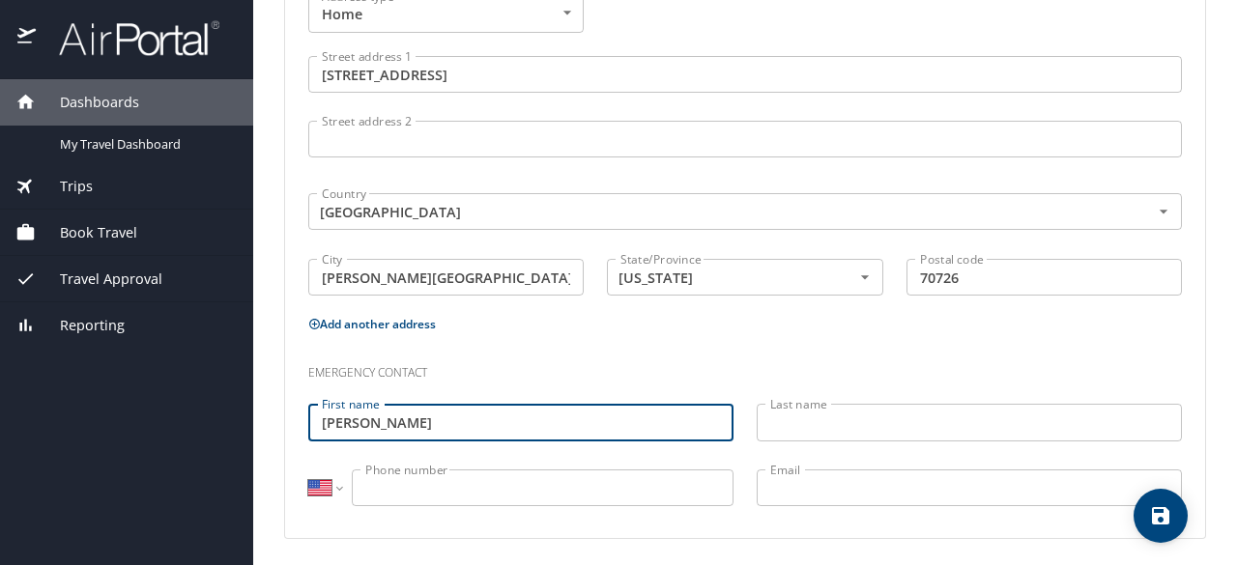
type input "[PERSON_NAME]"
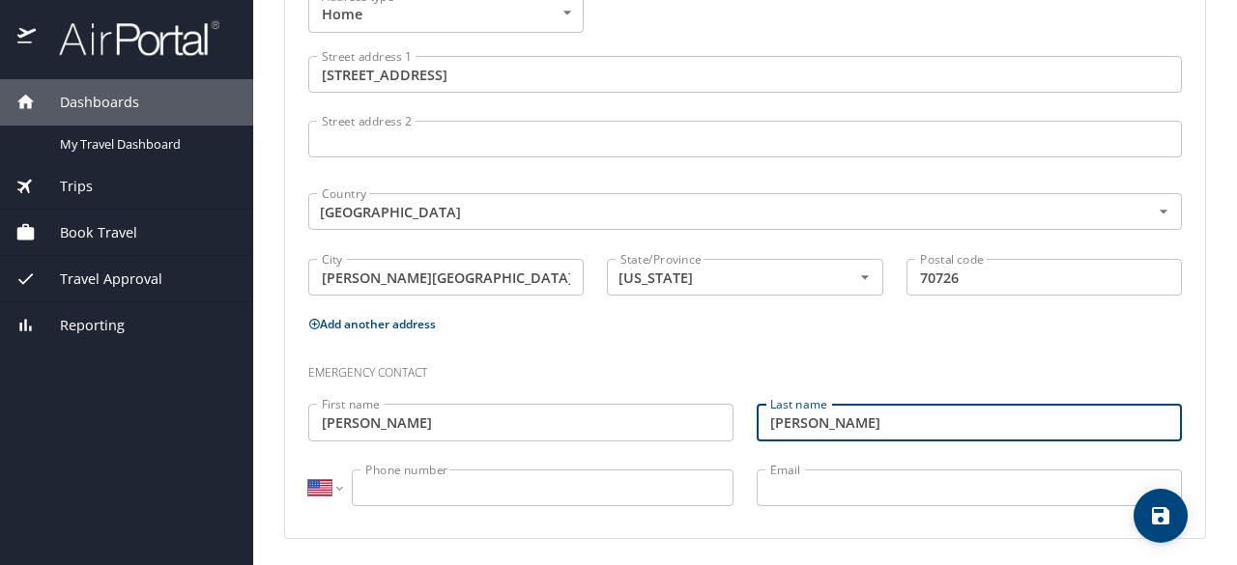
type input "[PERSON_NAME]"
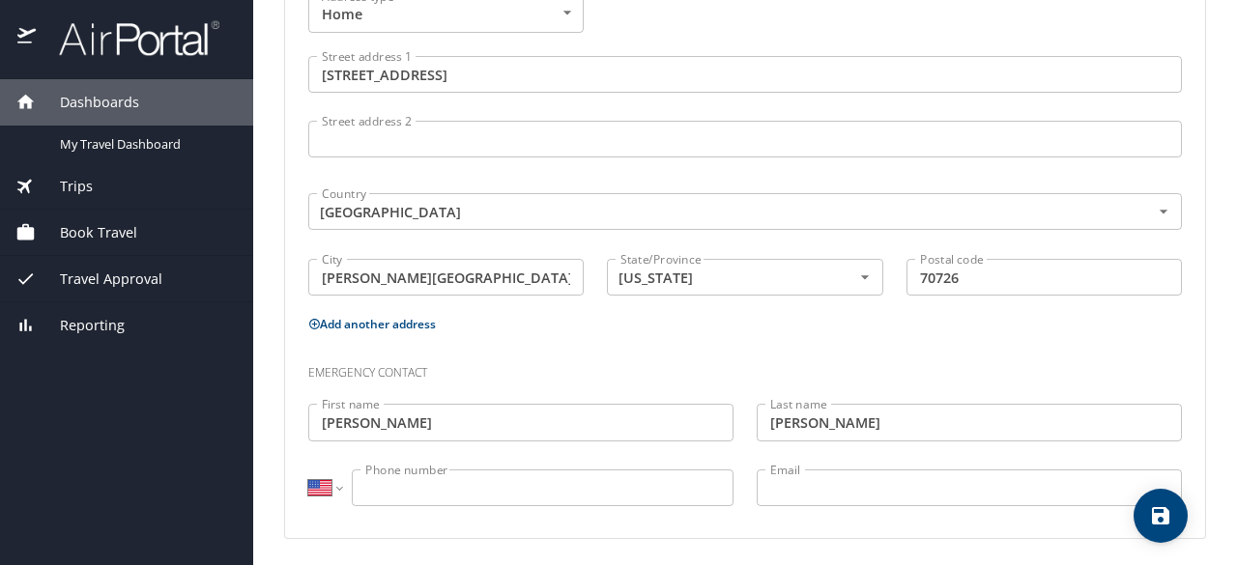
click at [418, 491] on input "Phone number" at bounding box center [543, 488] width 382 height 37
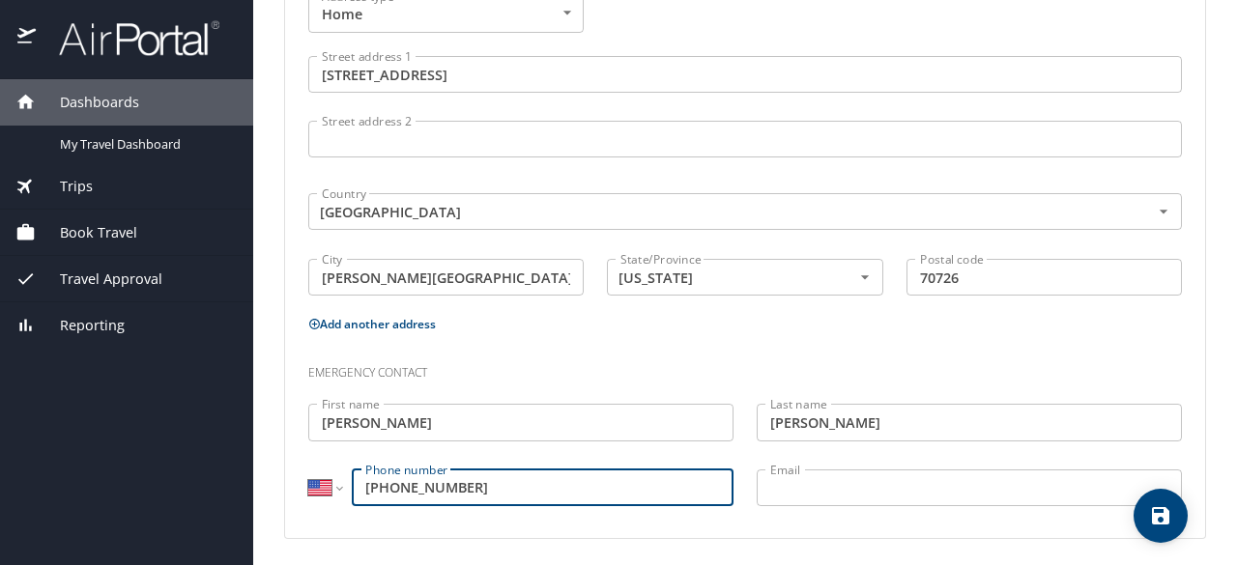
type input "[PHONE_NUMBER]"
click at [836, 476] on input "Email" at bounding box center [969, 488] width 425 height 37
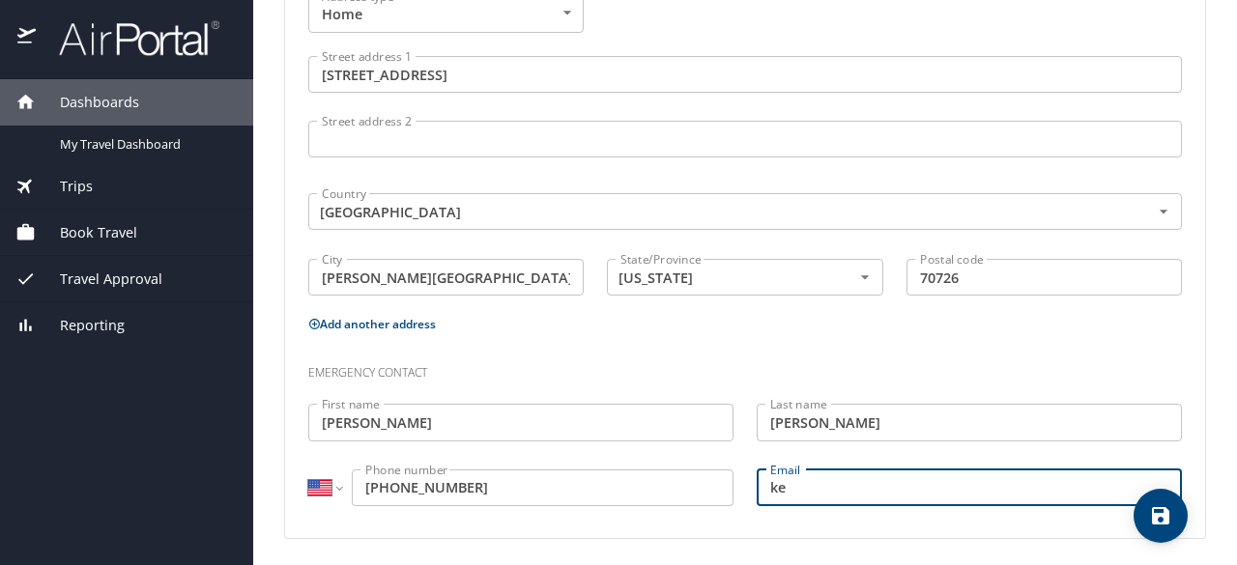
type input "k"
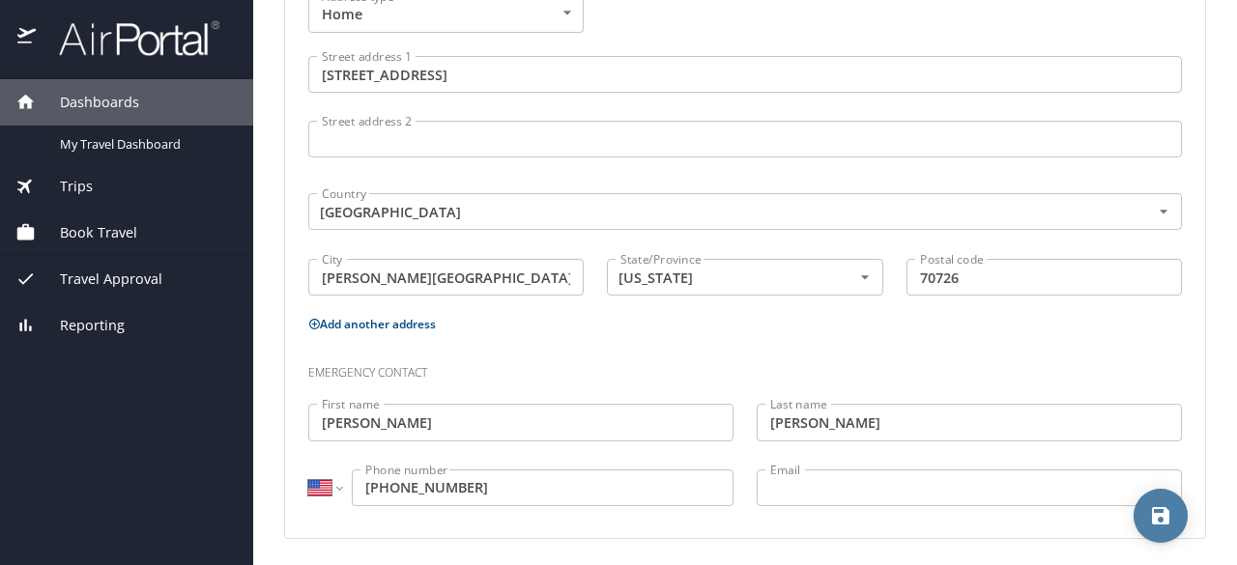
click at [1158, 523] on icon "save" at bounding box center [1160, 515] width 17 height 17
select select "US"
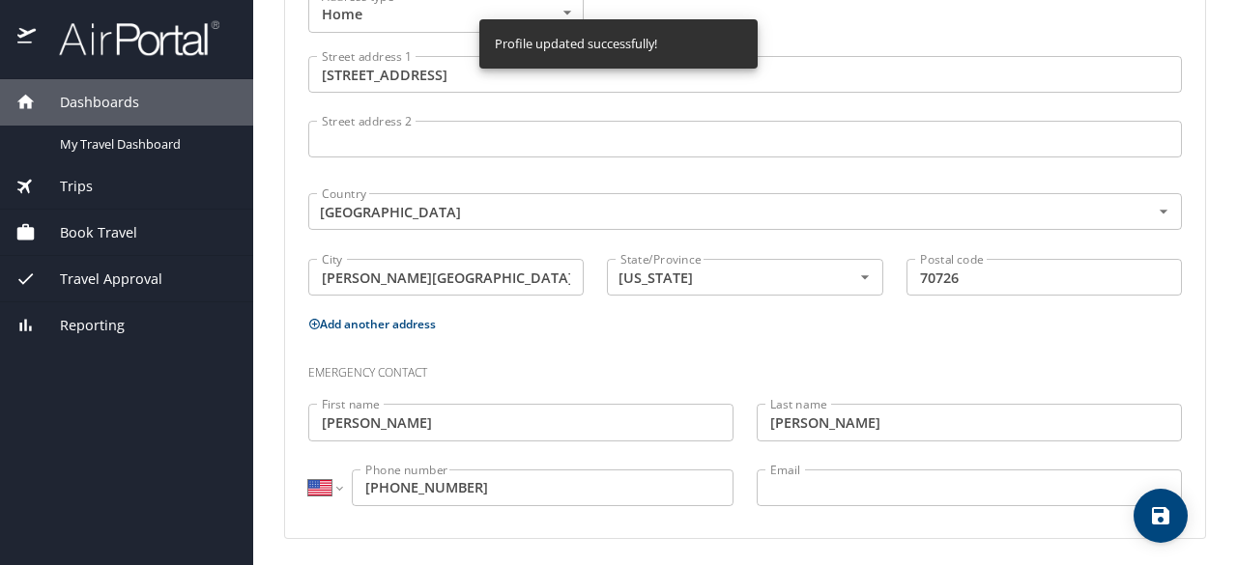
select select "US"
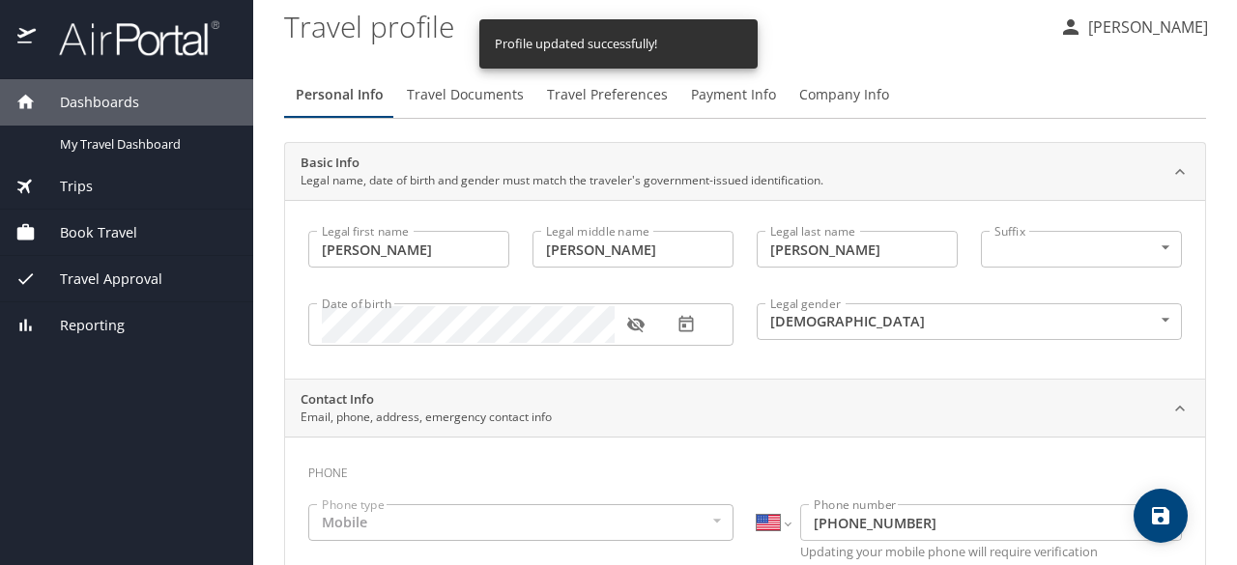
scroll to position [0, 0]
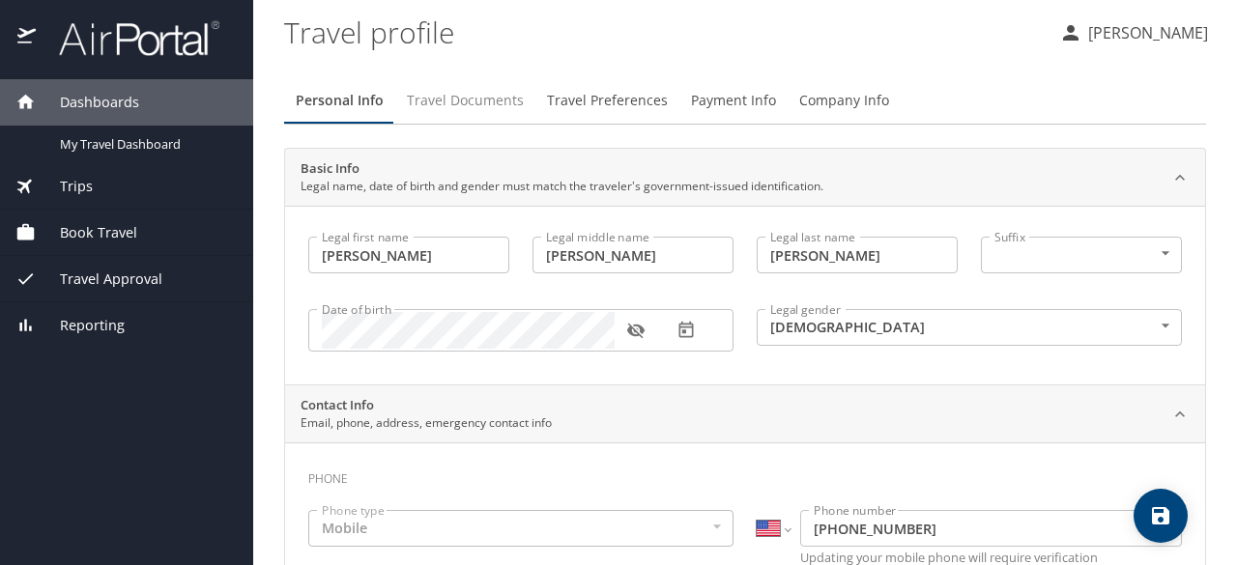
click at [480, 100] on span "Travel Documents" at bounding box center [465, 101] width 117 height 24
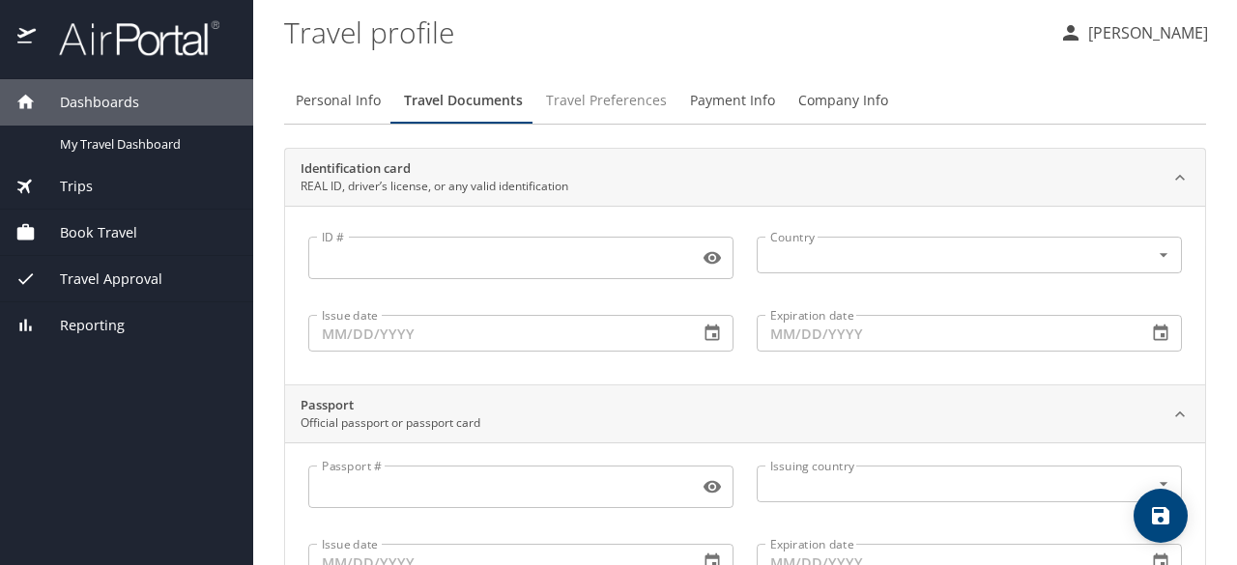
click at [623, 116] on button "Travel Preferences" at bounding box center [606, 100] width 144 height 46
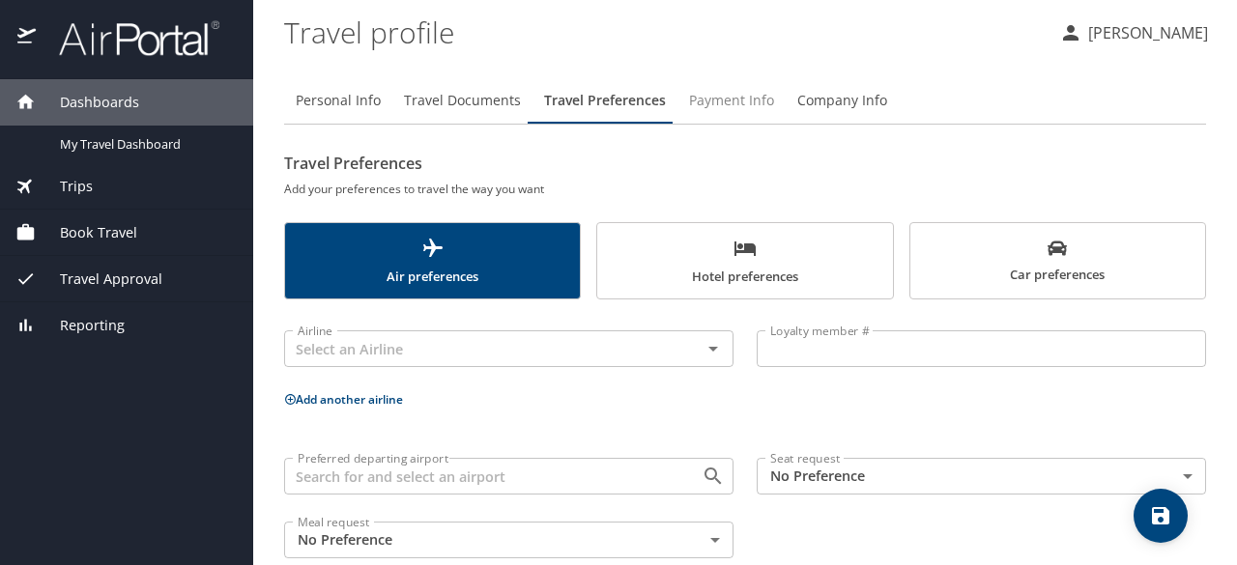
click at [726, 100] on span "Payment Info" at bounding box center [731, 101] width 85 height 24
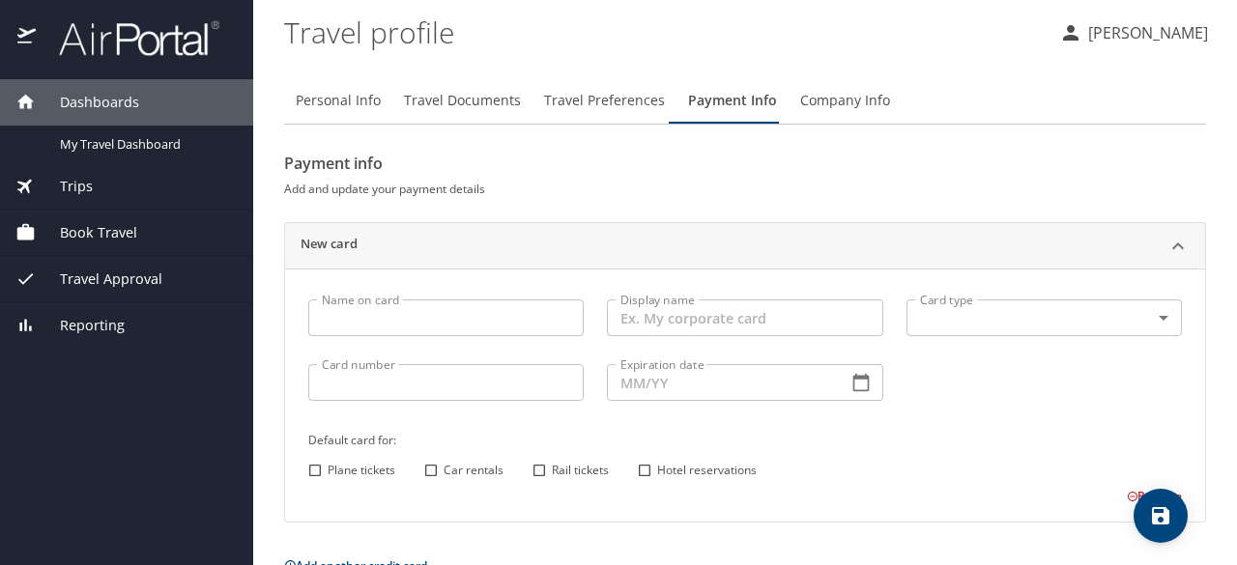
click at [812, 98] on span "Company Info" at bounding box center [845, 101] width 90 height 24
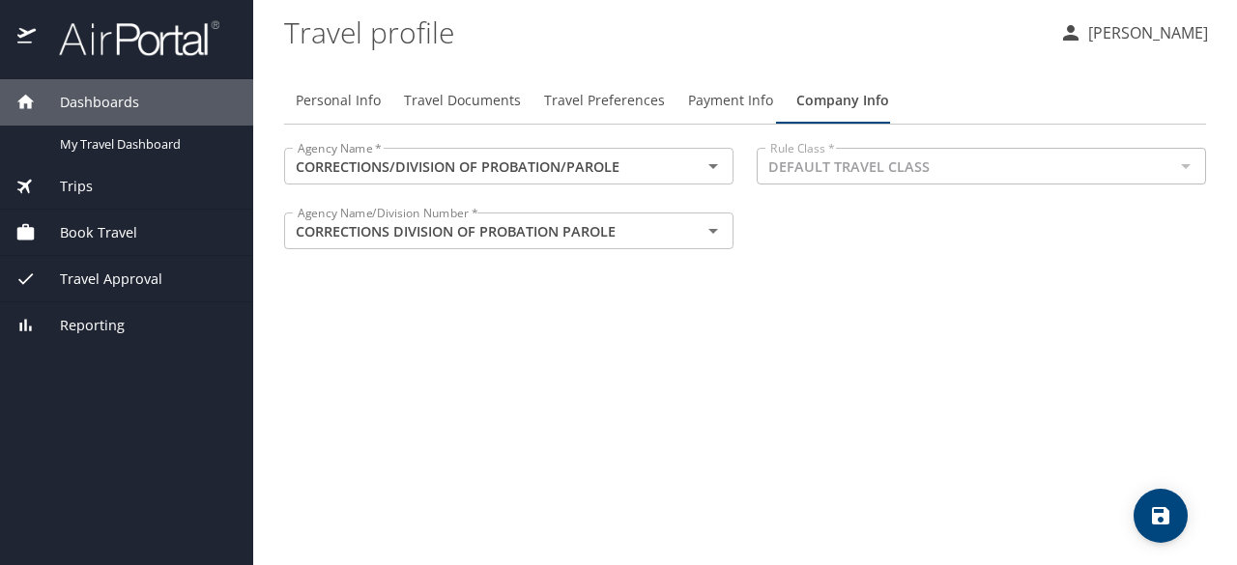
click at [815, 101] on span "Company Info" at bounding box center [842, 101] width 93 height 24
click at [738, 98] on span "Payment Info" at bounding box center [730, 101] width 85 height 24
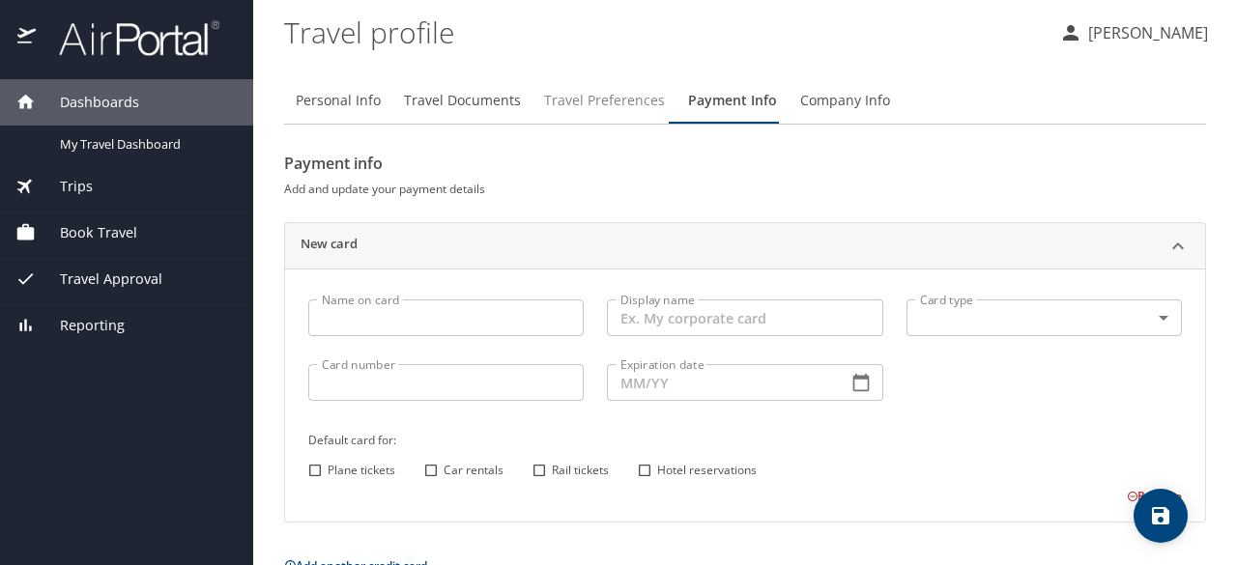
click at [597, 95] on span "Travel Preferences" at bounding box center [604, 101] width 121 height 24
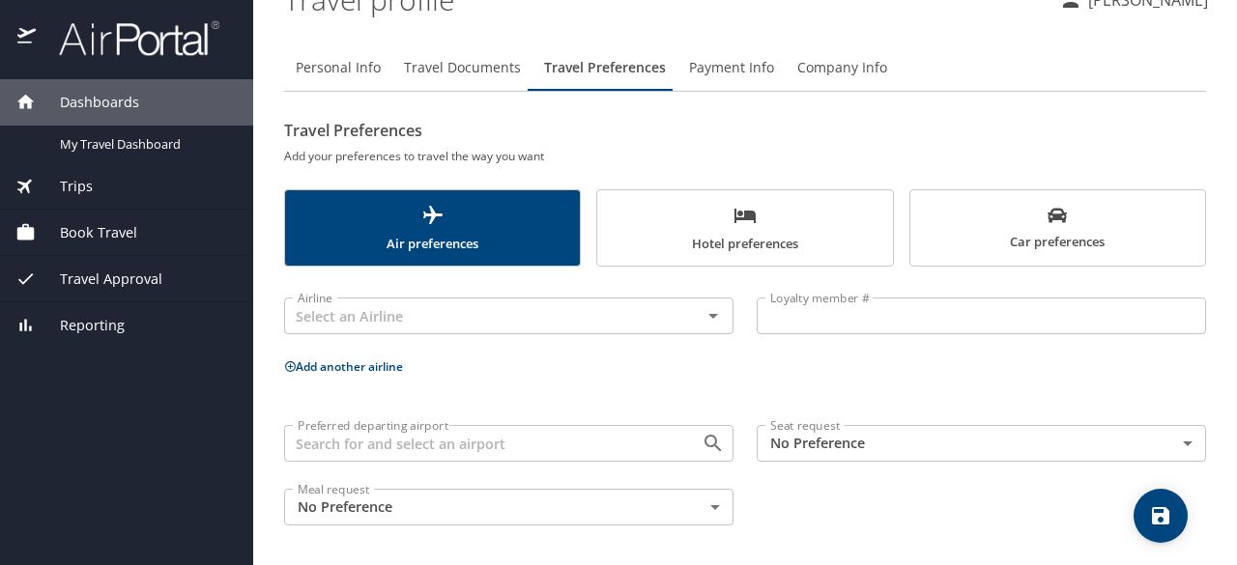
scroll to position [34, 0]
click at [69, 264] on div "Travel Approval" at bounding box center [126, 279] width 253 height 46
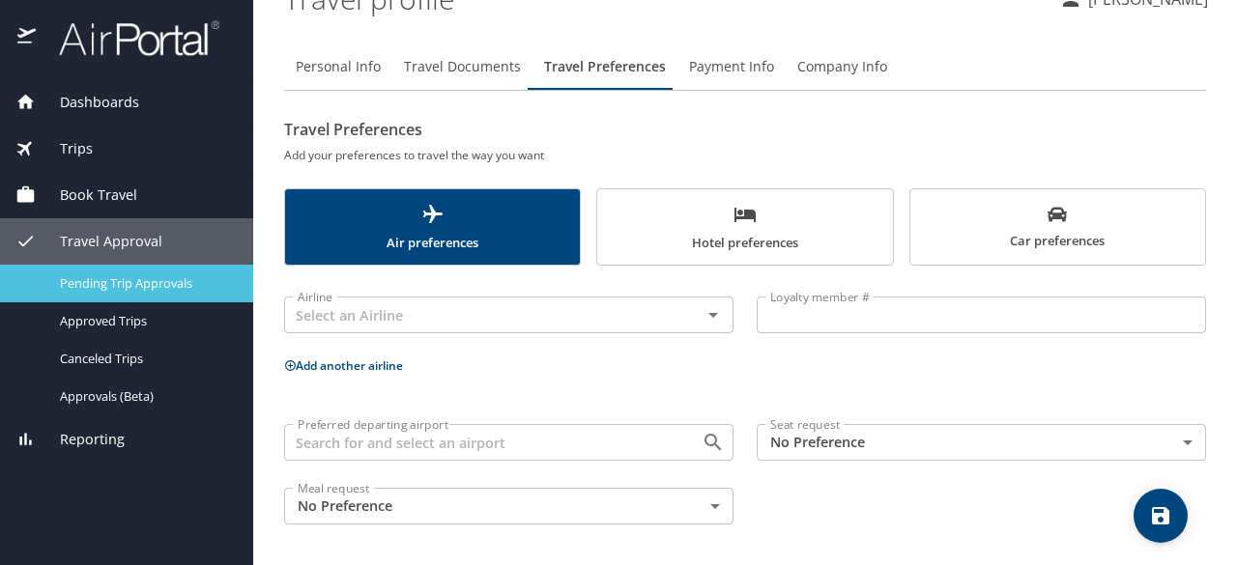
click at [212, 292] on div "Pending Trip Approvals" at bounding box center [126, 283] width 222 height 22
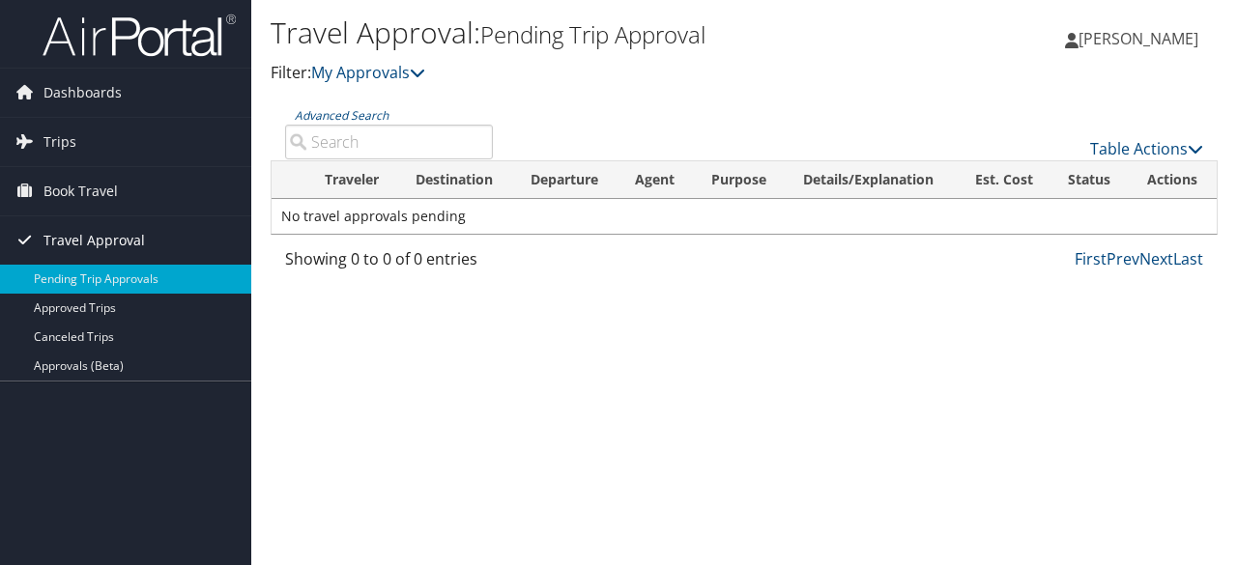
click at [102, 244] on span "Travel Approval" at bounding box center [93, 240] width 101 height 48
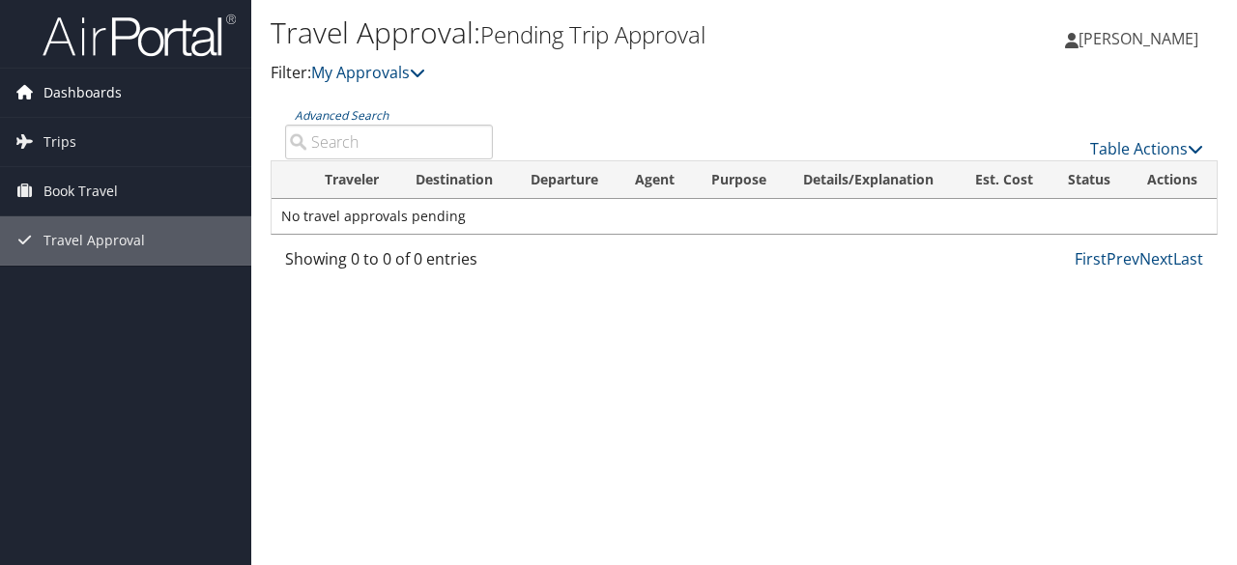
click at [87, 86] on span "Dashboards" at bounding box center [82, 93] width 78 height 48
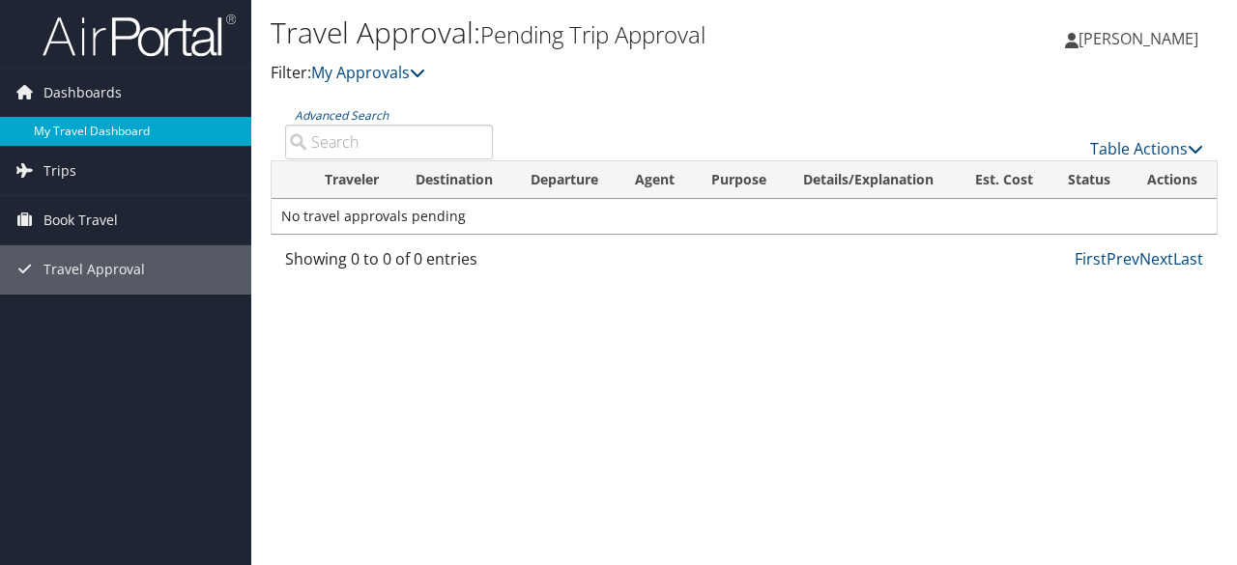
click at [104, 135] on link "My Travel Dashboard" at bounding box center [125, 131] width 251 height 29
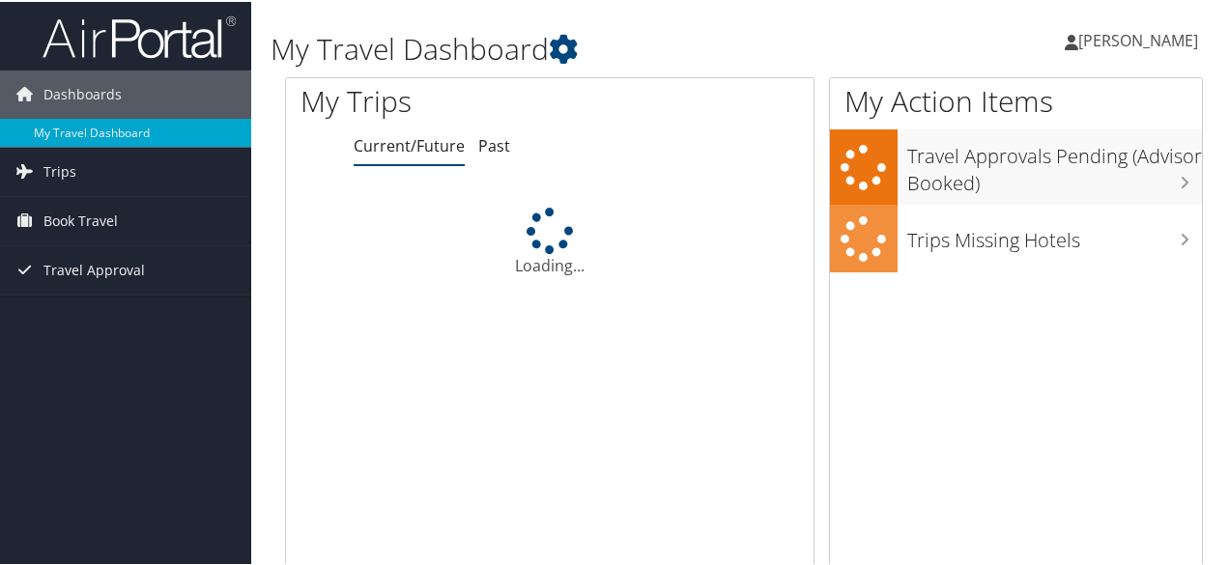
click at [1065, 38] on icon at bounding box center [1072, 40] width 14 height 15
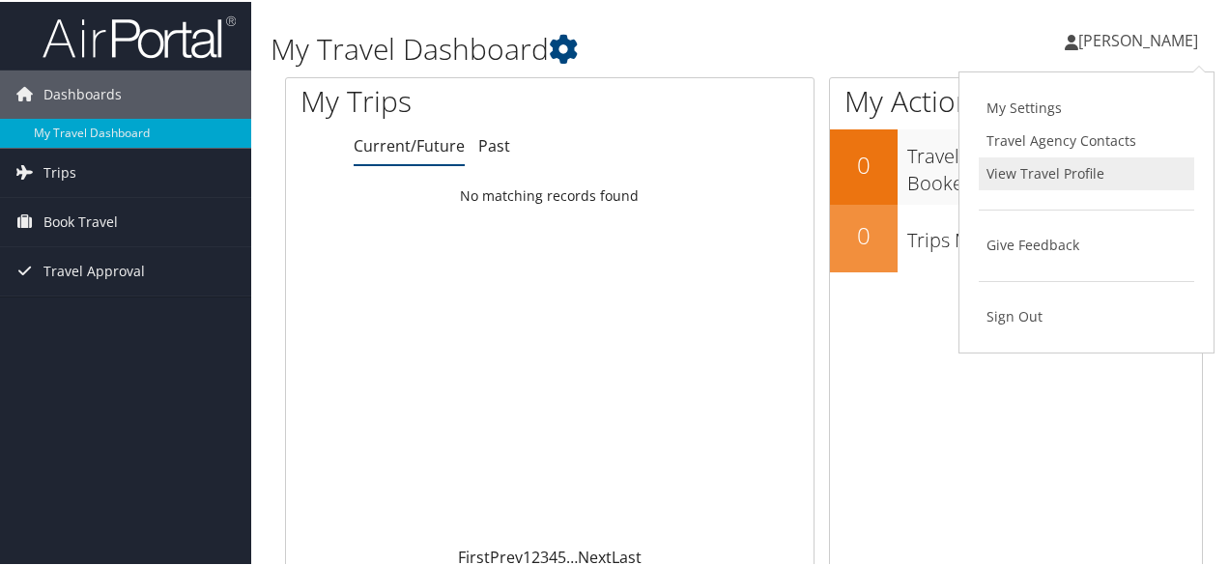
click at [1011, 170] on link "View Travel Profile" at bounding box center [1086, 172] width 215 height 33
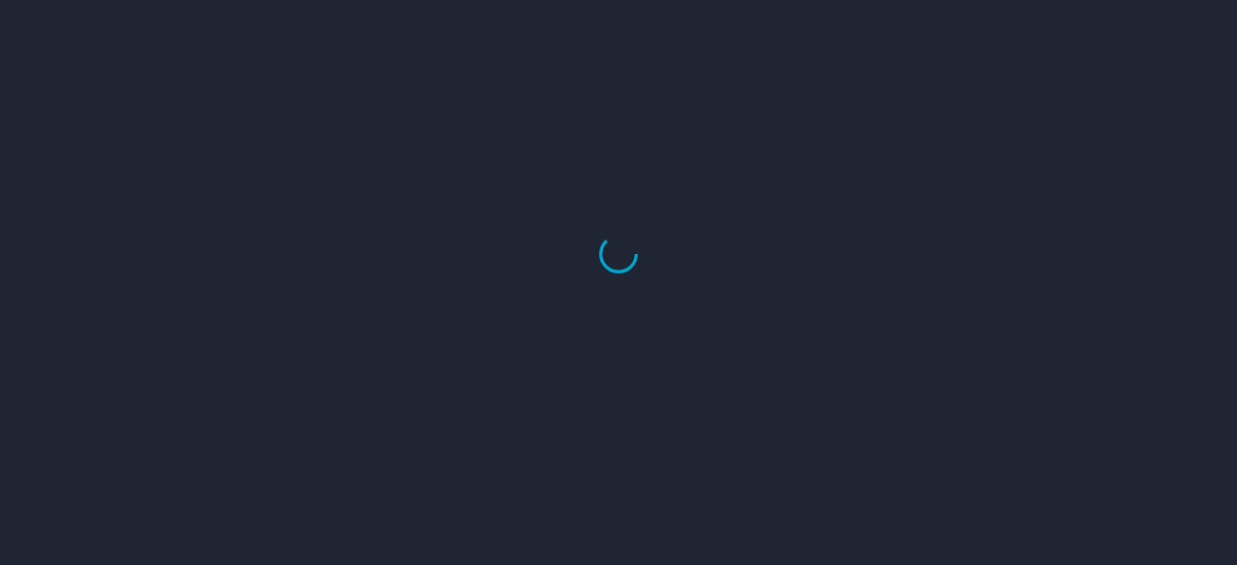
select select "US"
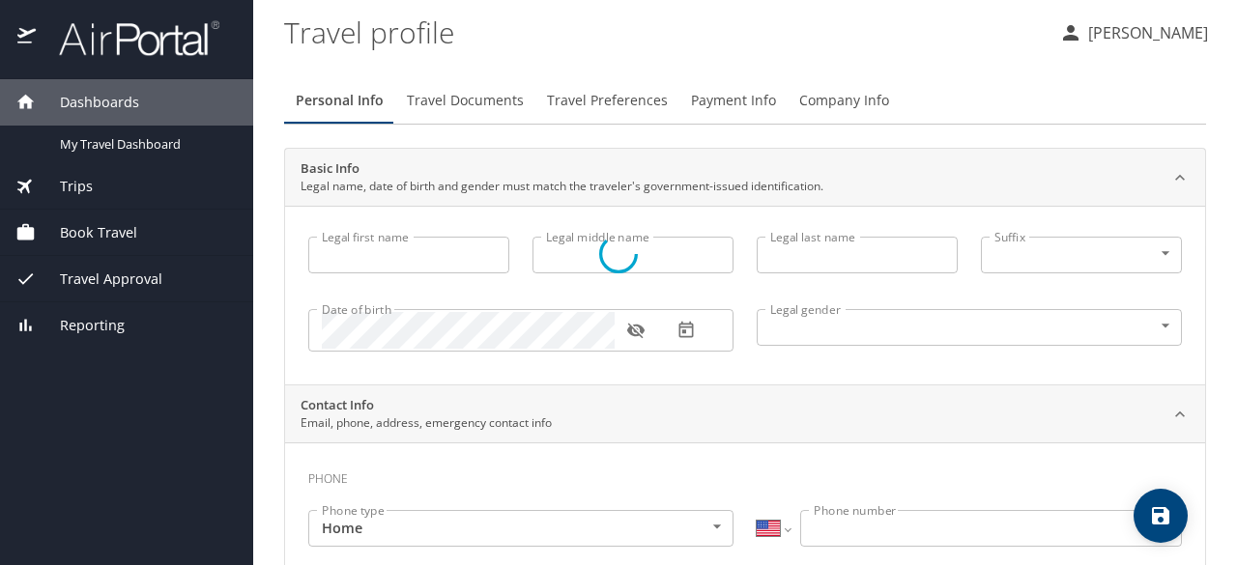
type input "[PERSON_NAME]"
type input "[DEMOGRAPHIC_DATA]"
type input "[PERSON_NAME]"
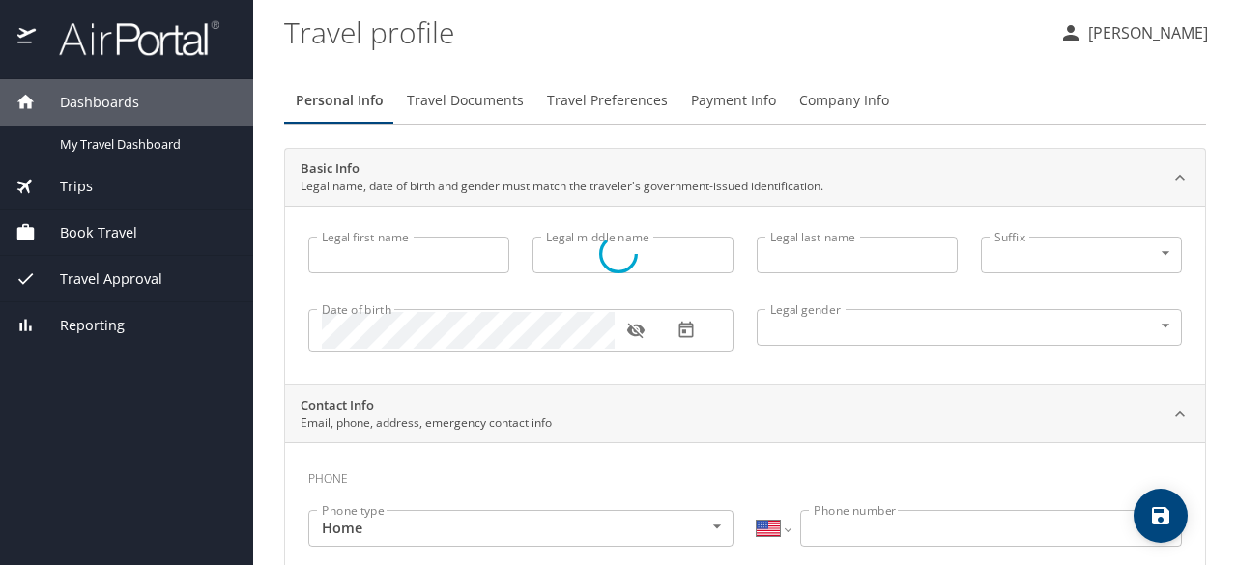
type input "[PERSON_NAME]"
type input "[PHONE_NUMBER]"
select select "US"
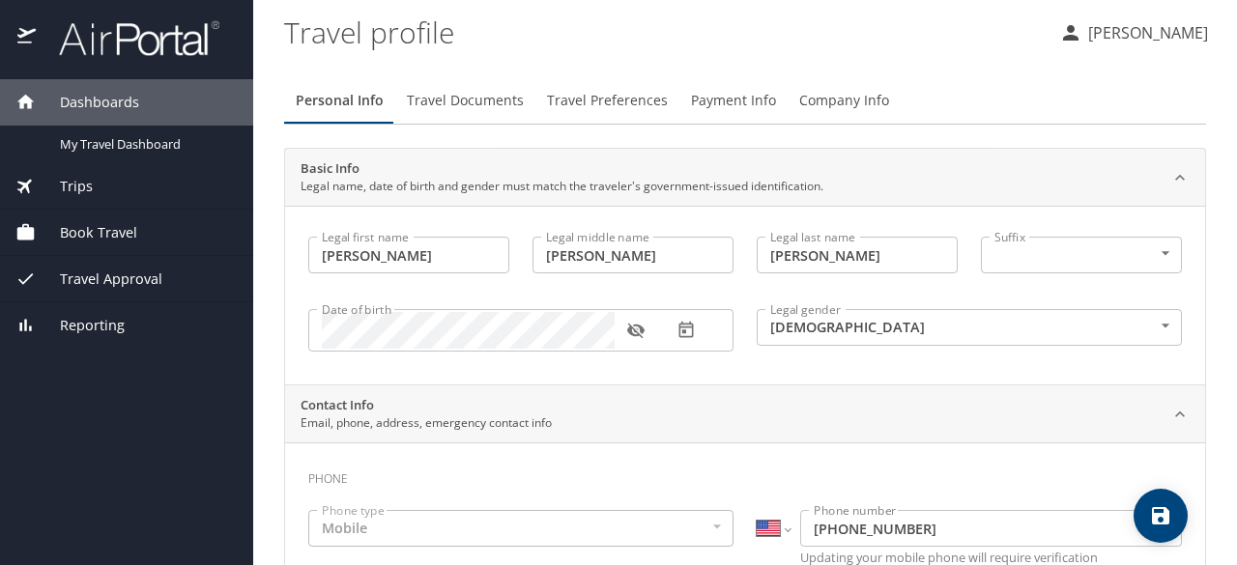
click at [64, 101] on span "Dashboards" at bounding box center [87, 102] width 103 height 21
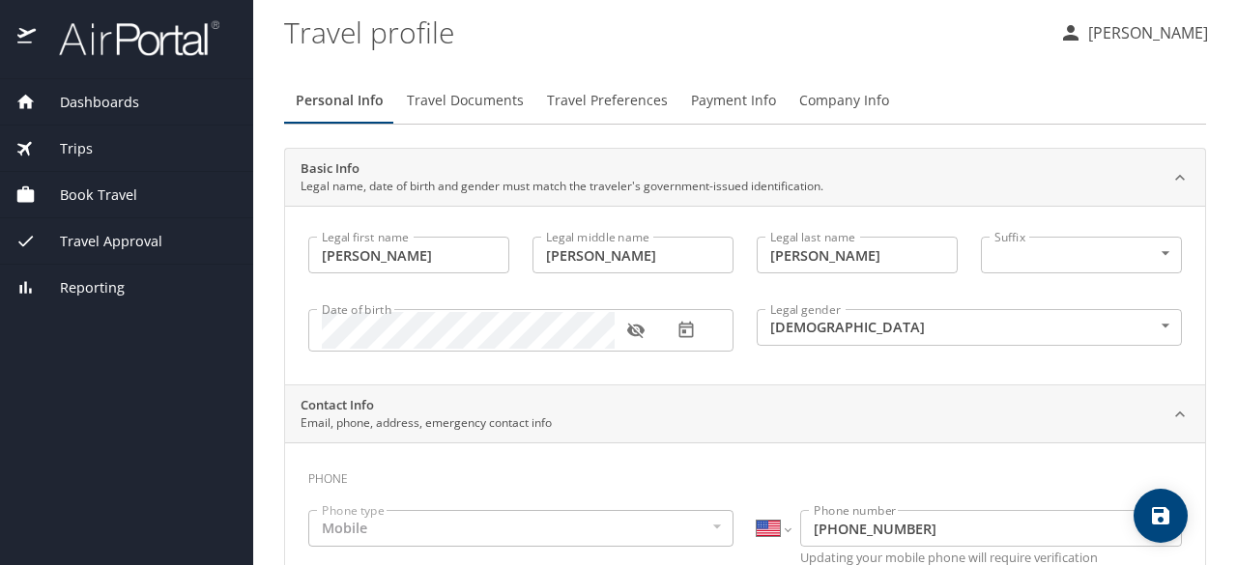
click at [106, 152] on div "Trips" at bounding box center [126, 148] width 222 height 21
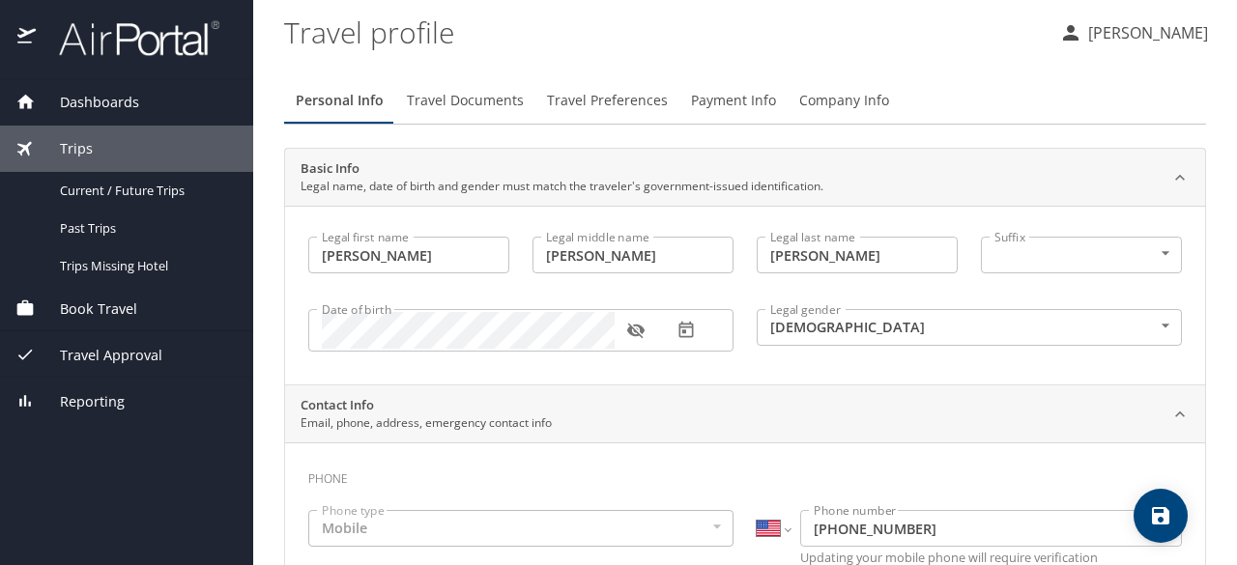
click at [107, 402] on span "Reporting" at bounding box center [80, 401] width 89 height 21
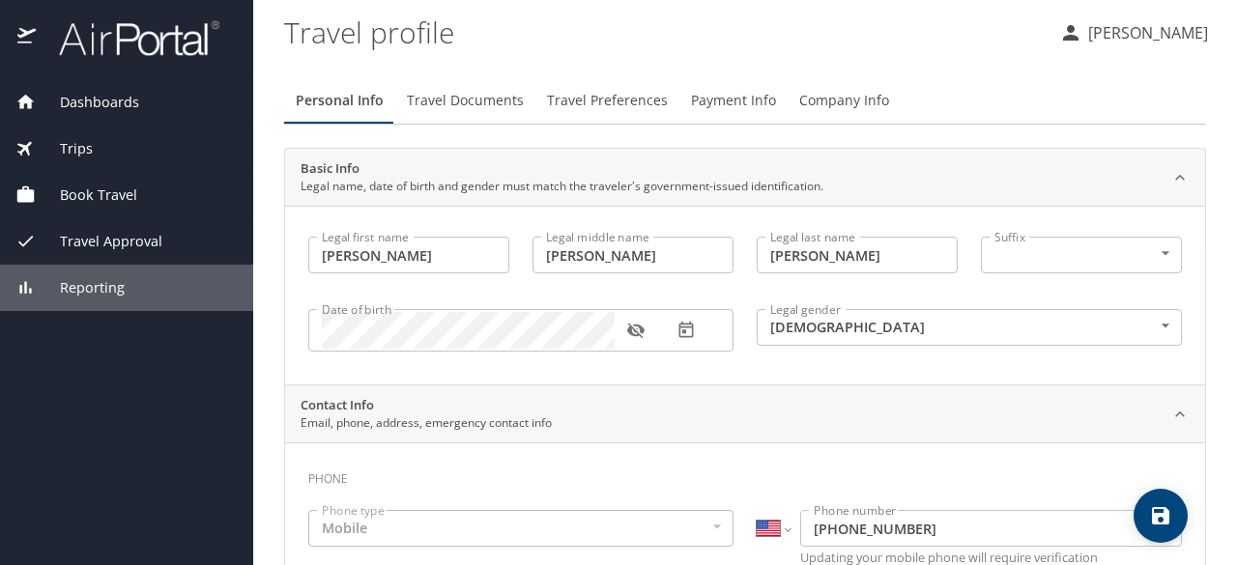
click at [62, 293] on span "Reporting" at bounding box center [80, 287] width 89 height 21
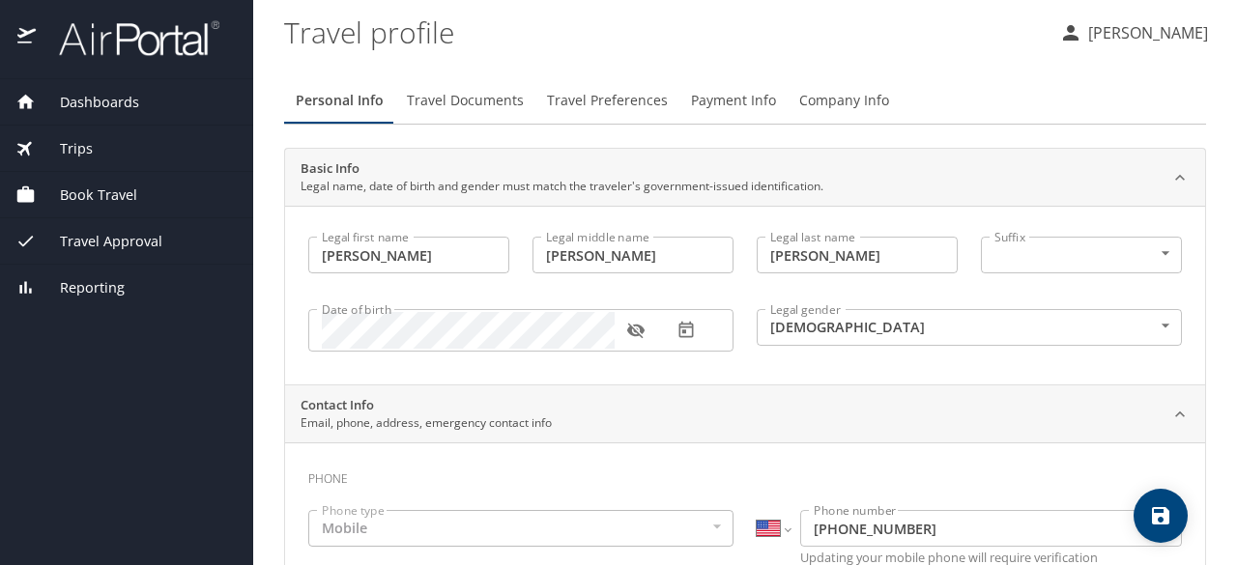
click at [68, 43] on img at bounding box center [129, 38] width 182 height 38
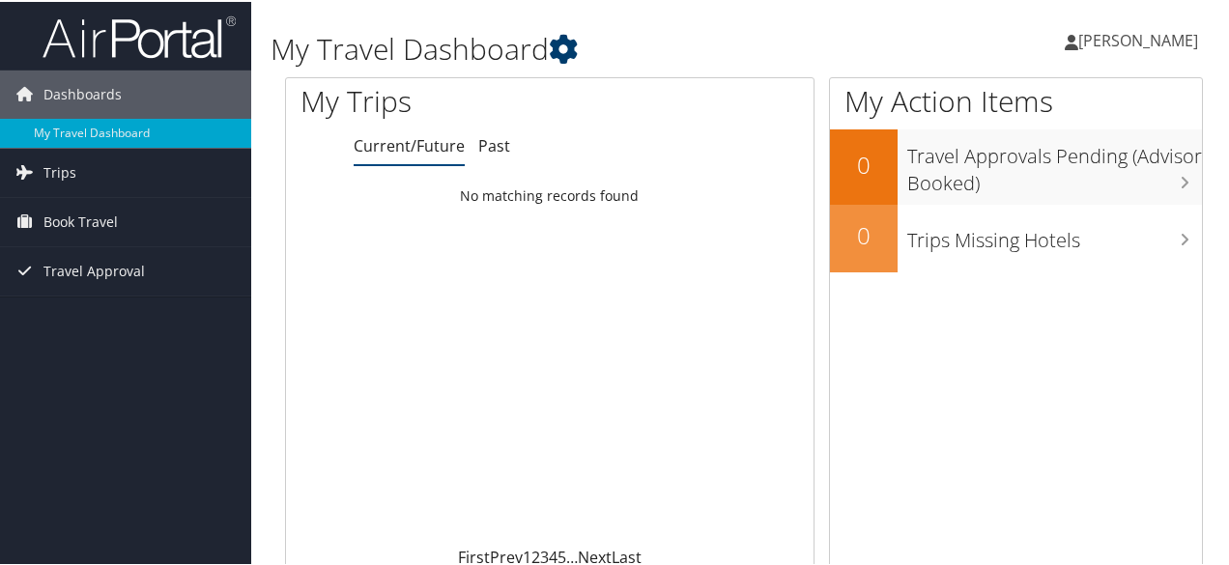
click at [560, 56] on icon at bounding box center [563, 47] width 29 height 29
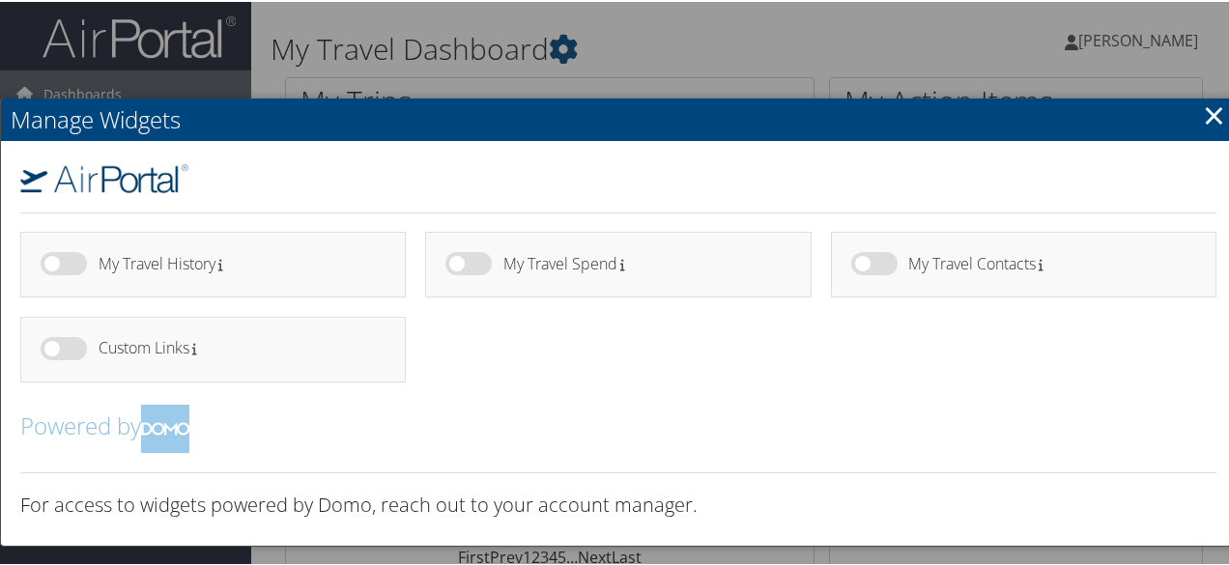
click at [1210, 116] on link "×" at bounding box center [1214, 113] width 22 height 39
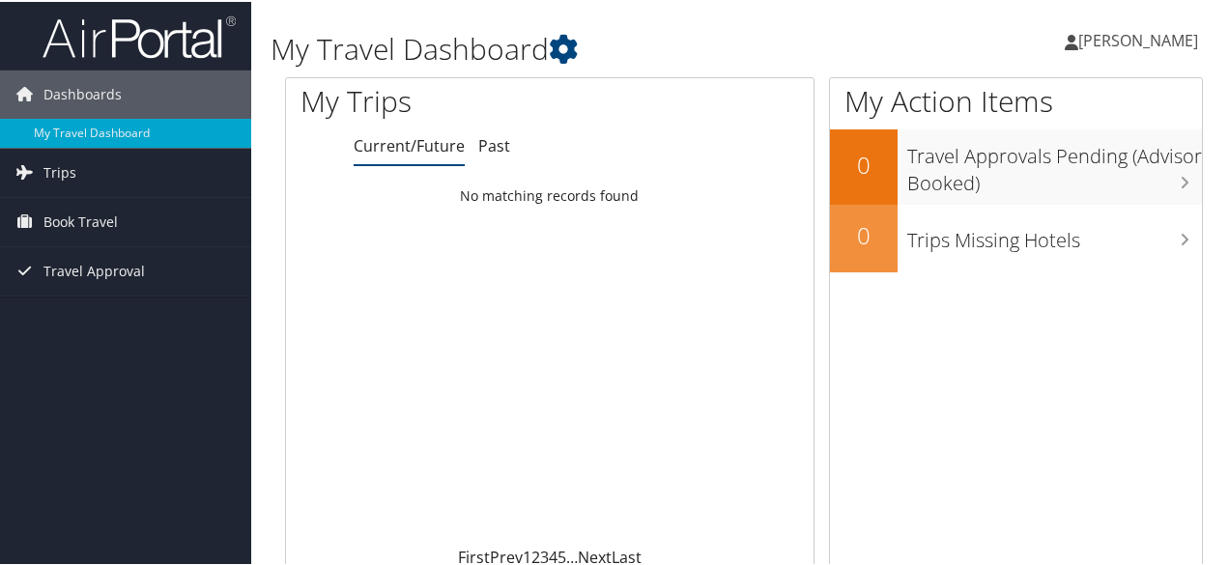
click at [1105, 47] on span "[PERSON_NAME]" at bounding box center [1138, 38] width 120 height 21
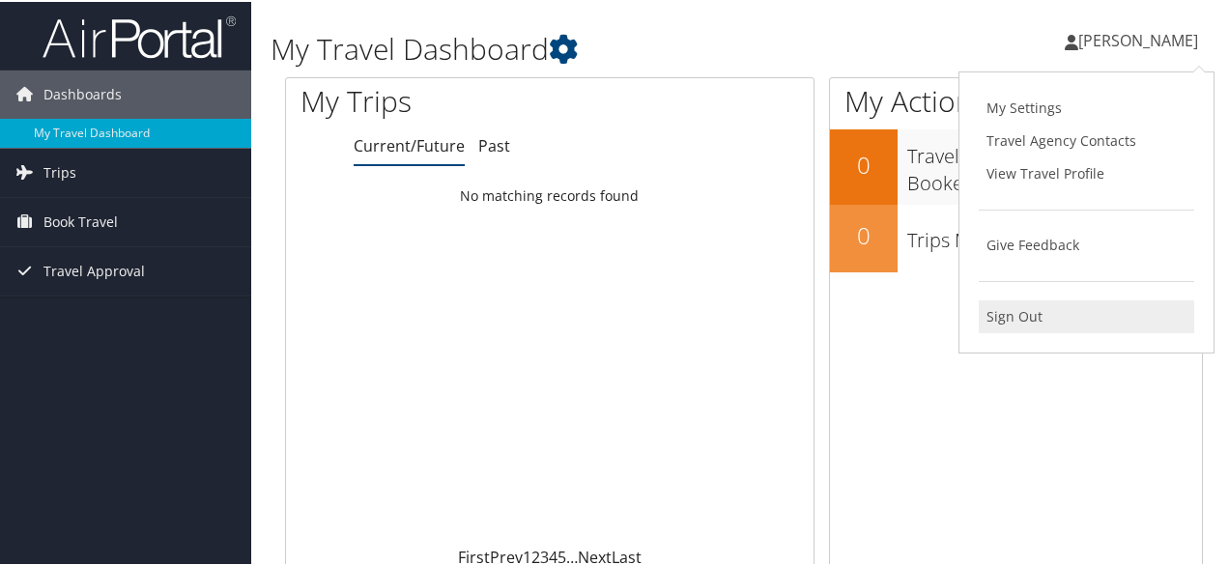
click at [1002, 308] on link "Sign Out" at bounding box center [1086, 315] width 215 height 33
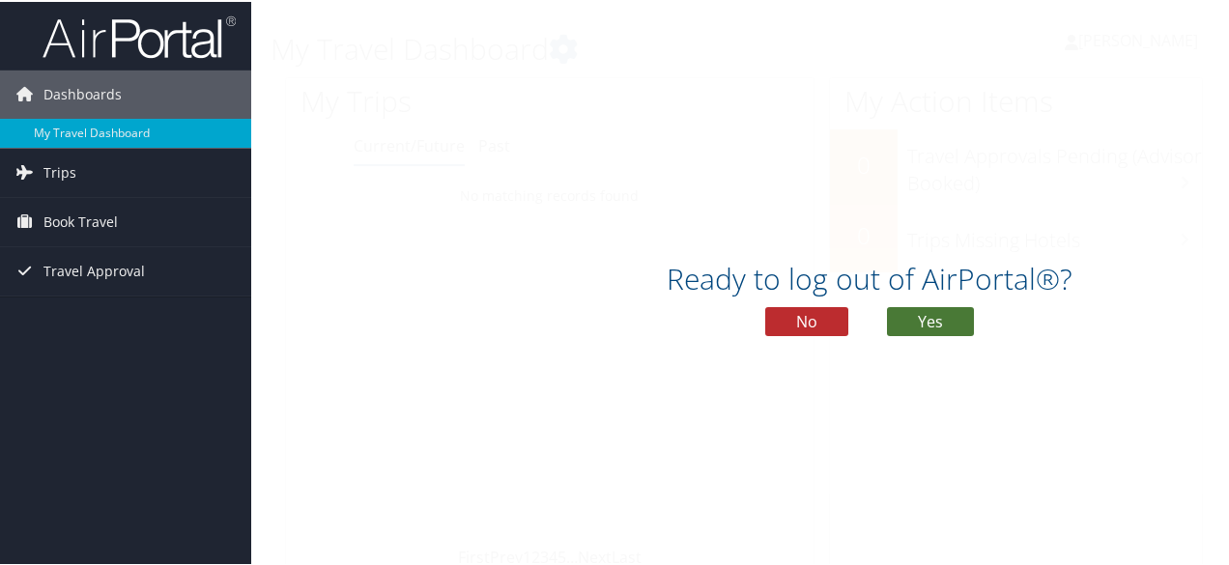
click at [935, 313] on button "Yes" at bounding box center [930, 319] width 87 height 29
